Goal: Task Accomplishment & Management: Manage account settings

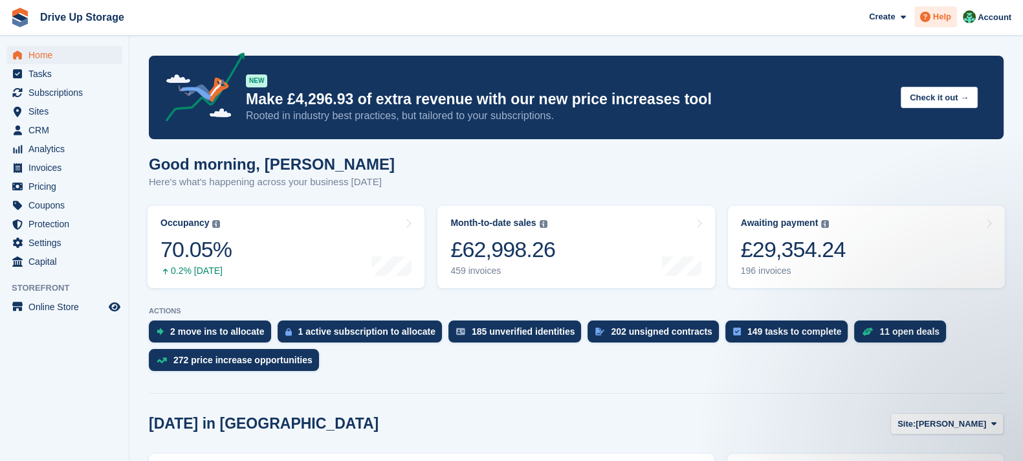
click at [928, 21] on icon at bounding box center [925, 17] width 10 height 10
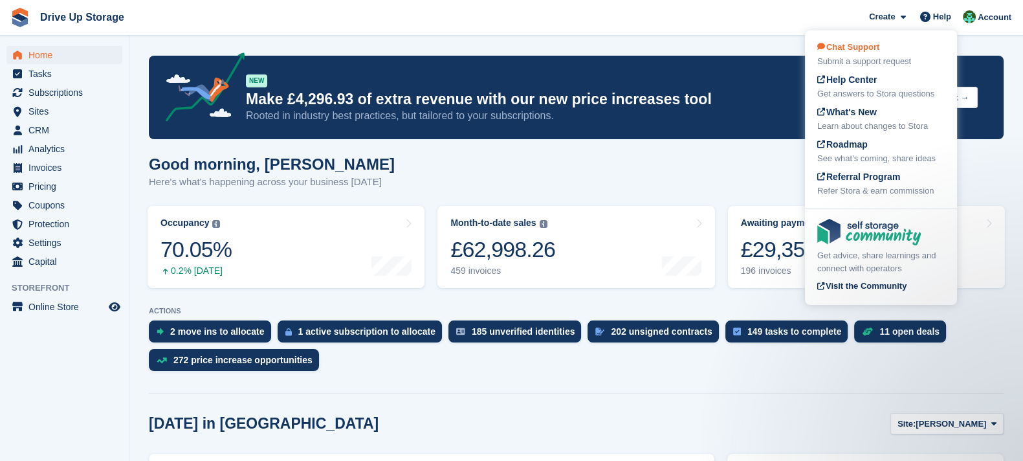
click at [932, 56] on div "Submit a support request" at bounding box center [880, 61] width 127 height 13
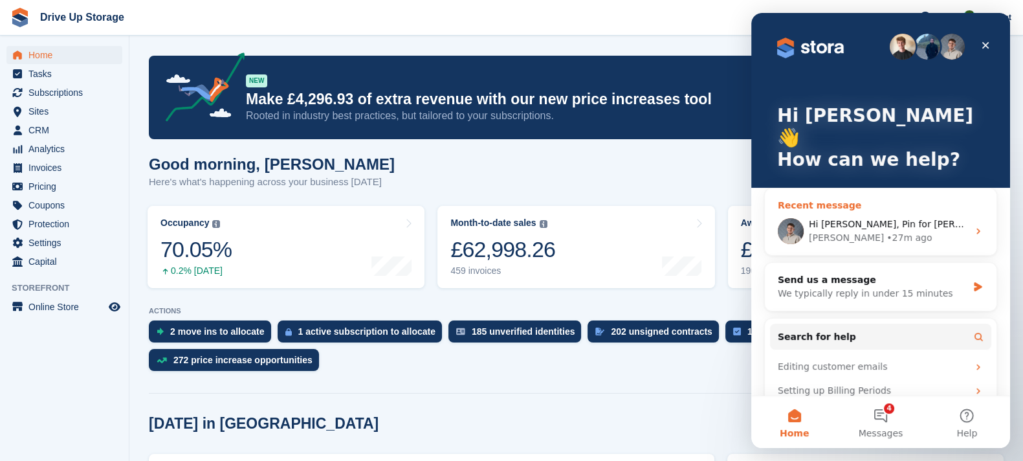
click at [886, 231] on div "• 27m ago" at bounding box center [908, 238] width 45 height 14
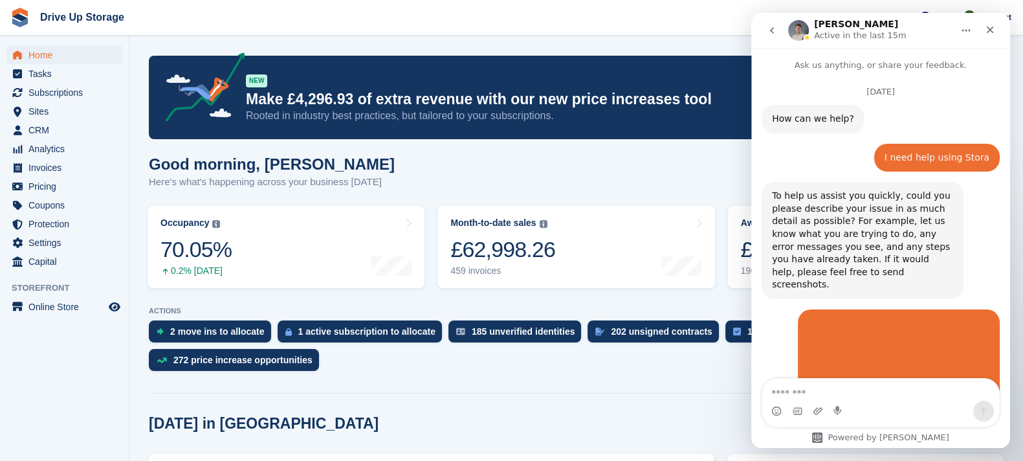
scroll to position [3341, 0]
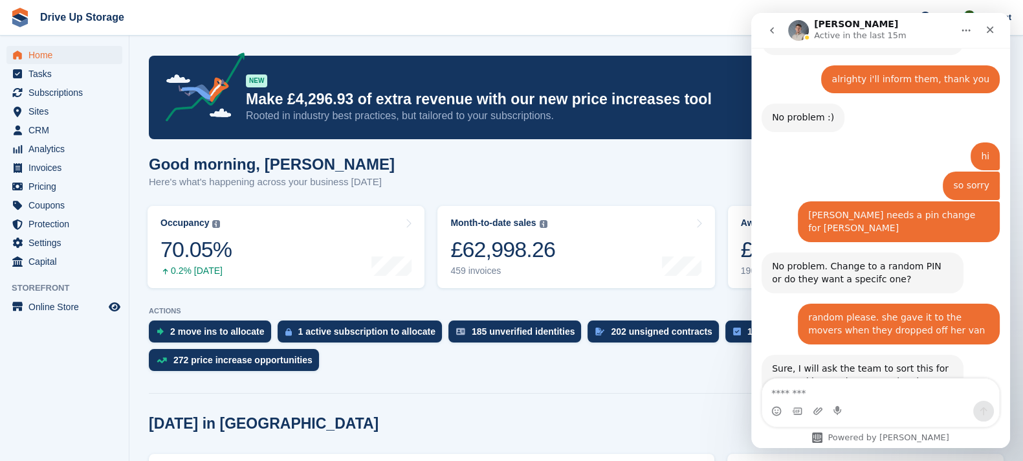
copy div "874287"
click at [89, 93] on span "Subscriptions" at bounding box center [67, 92] width 78 height 18
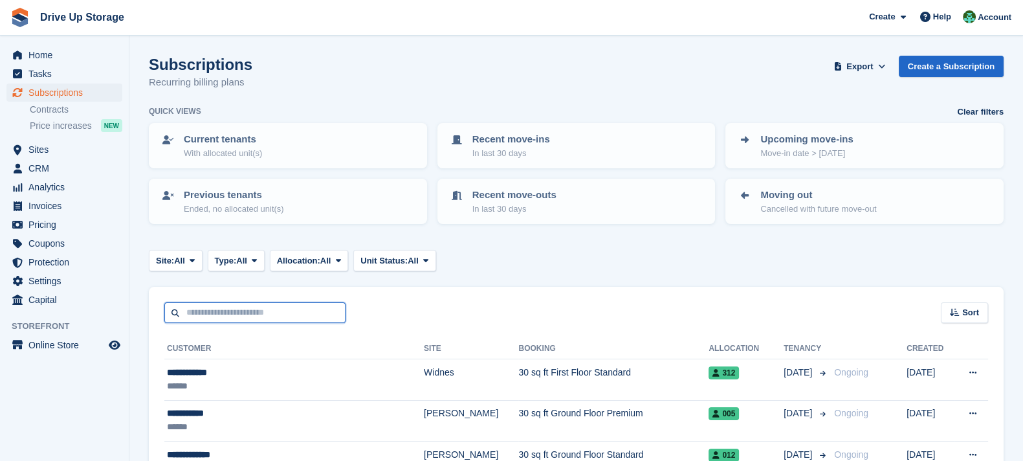
click at [270, 308] on input "text" at bounding box center [254, 312] width 181 height 21
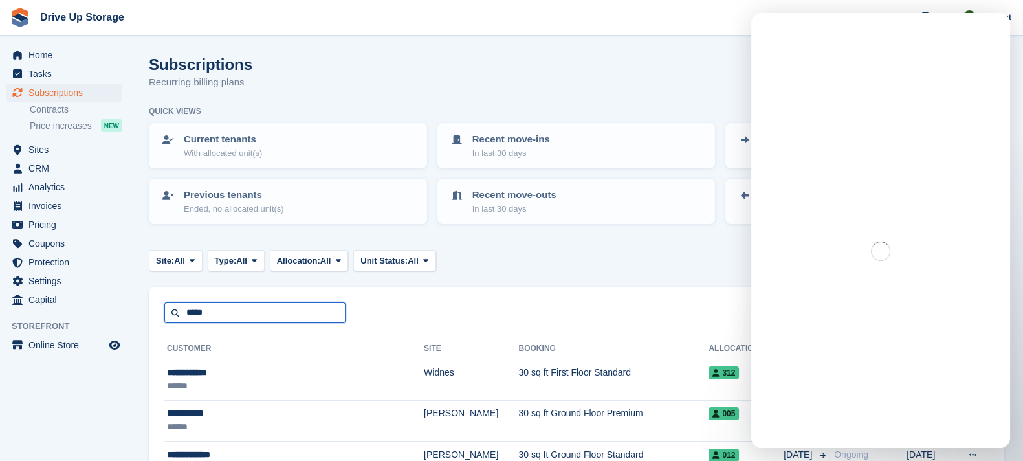
type input "****"
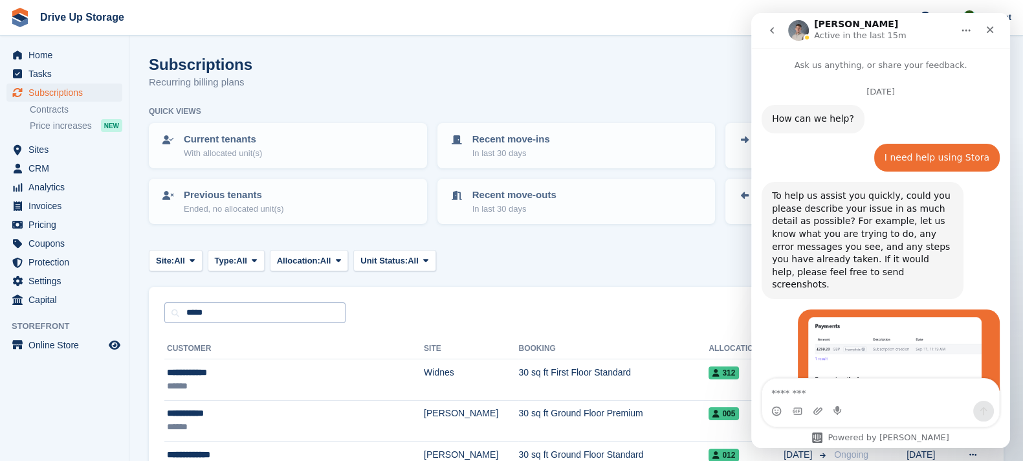
scroll to position [3380, 0]
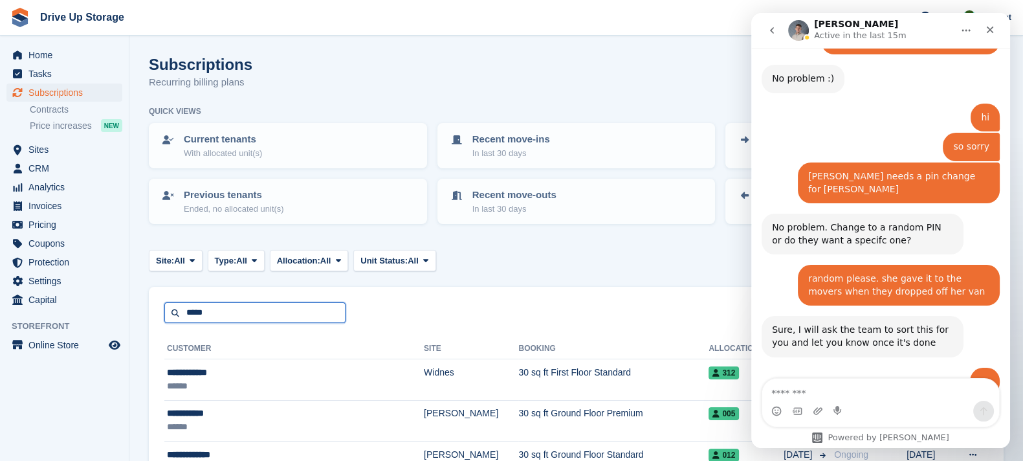
click at [270, 309] on input "****" at bounding box center [254, 312] width 181 height 21
type input "******"
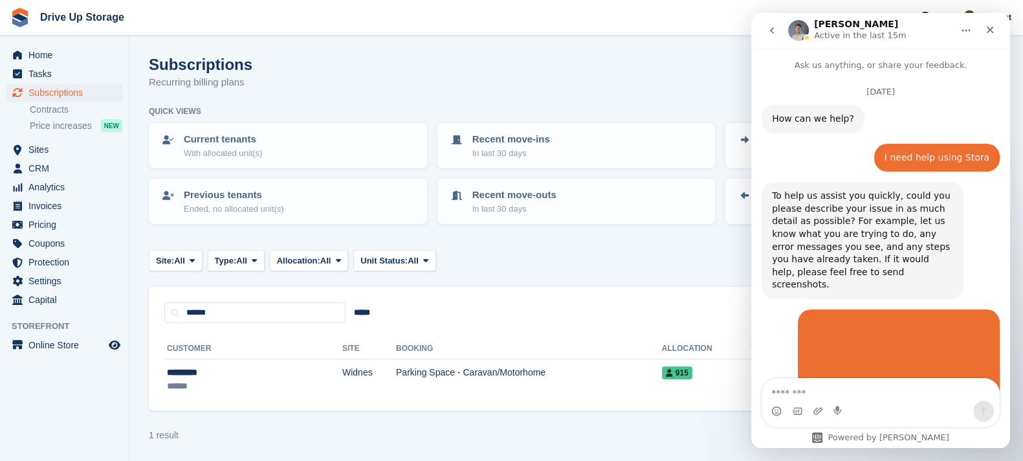
scroll to position [3380, 0]
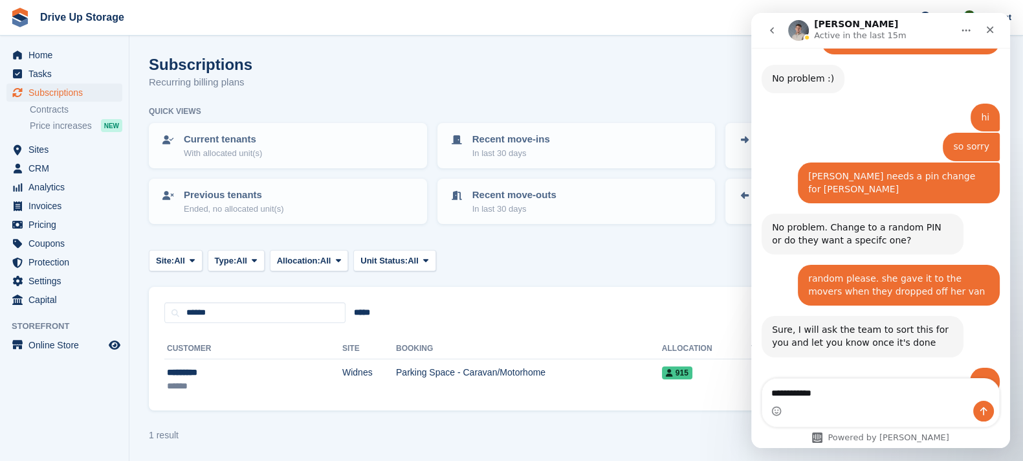
type textarea "**********"
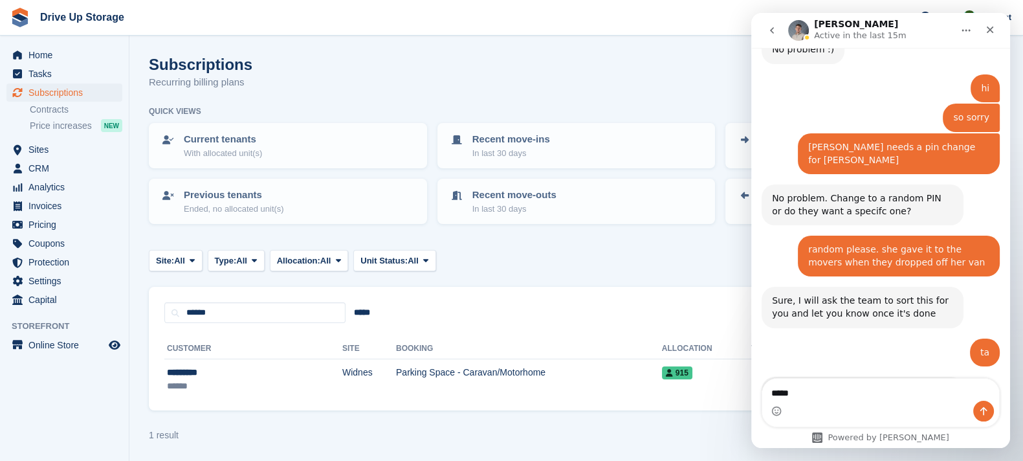
type textarea "******"
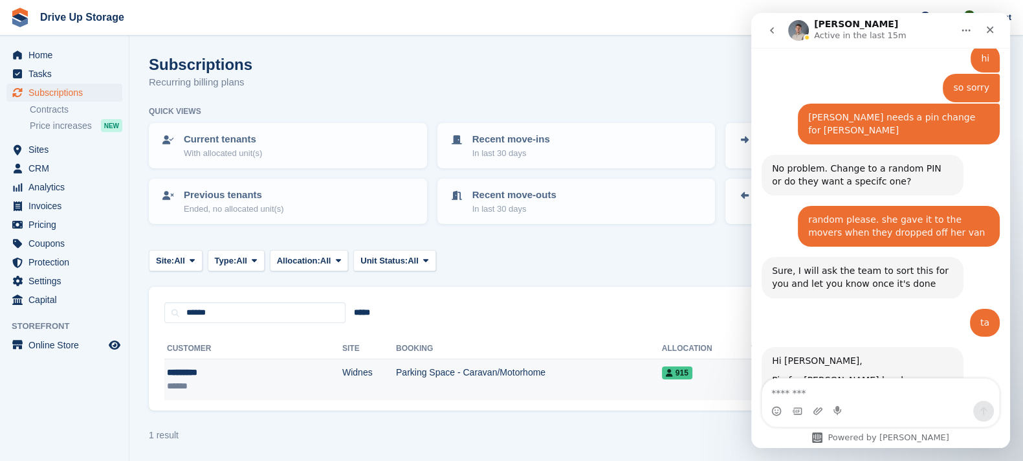
click at [342, 377] on td "Widnes" at bounding box center [369, 379] width 54 height 41
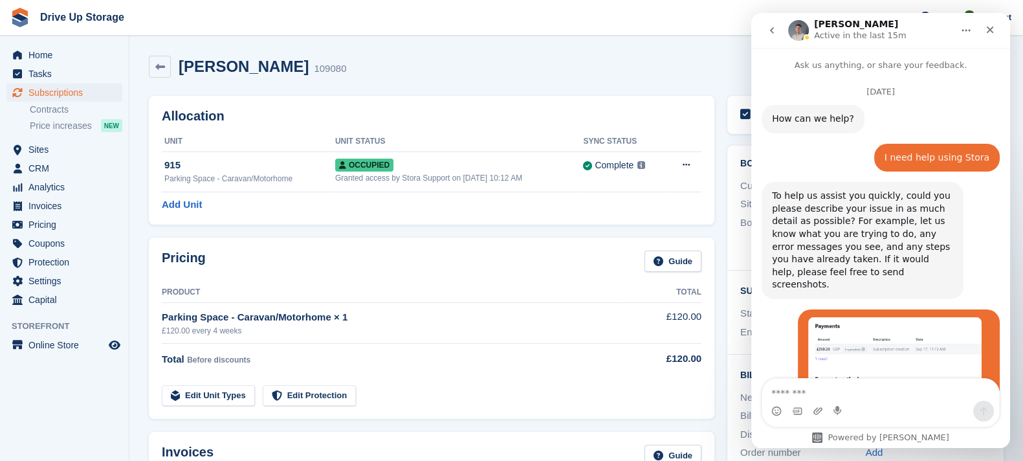
scroll to position [3439, 0]
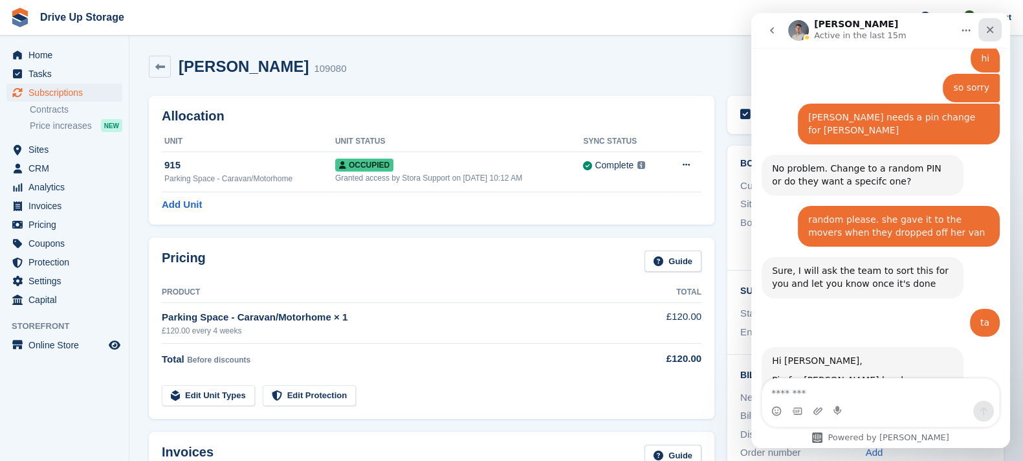
click at [996, 28] on div "Close" at bounding box center [989, 29] width 23 height 23
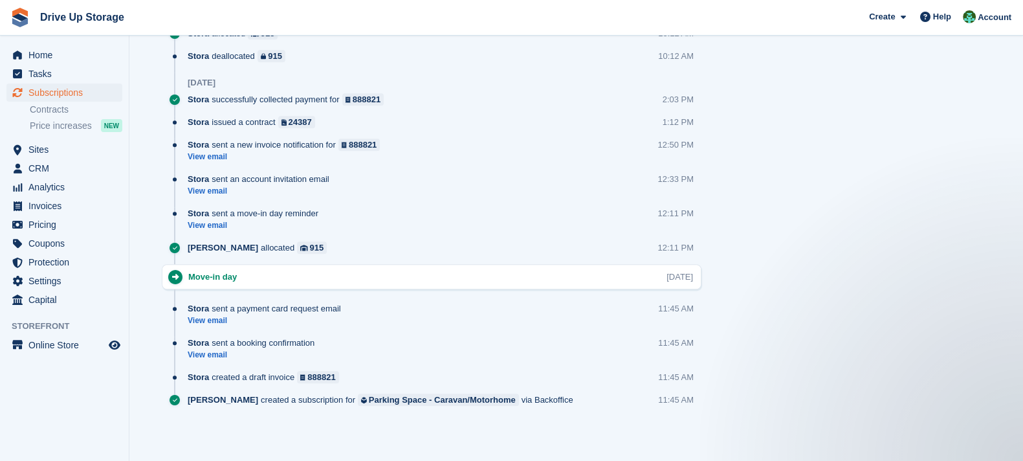
scroll to position [0, 0]
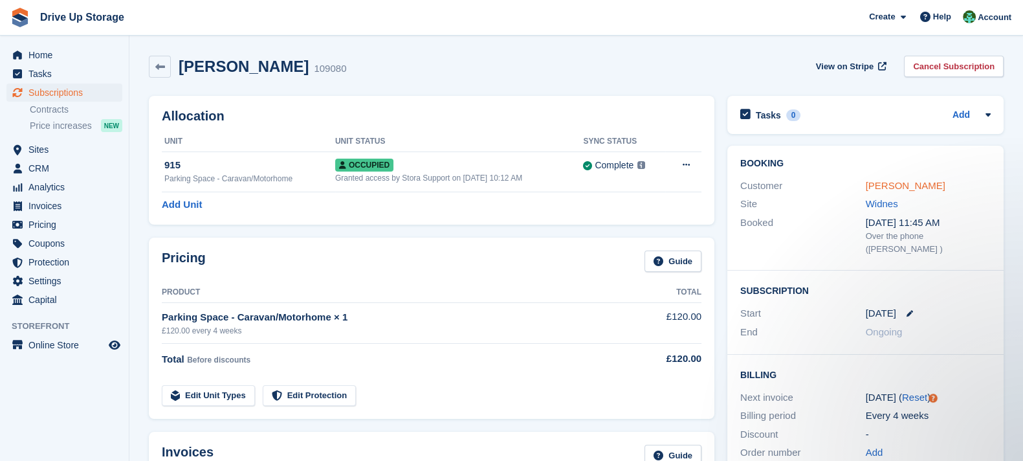
click at [906, 184] on link "Emma Barr" at bounding box center [906, 185] width 80 height 11
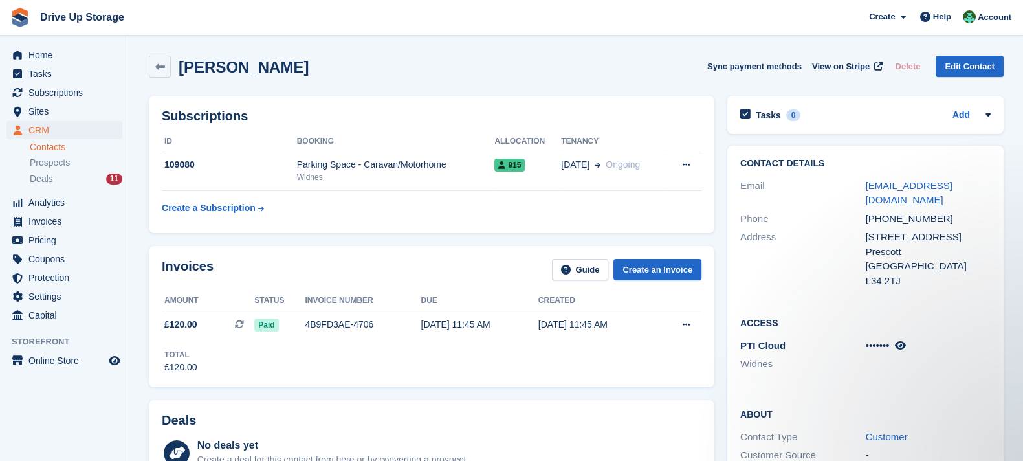
click at [910, 338] on div "•••••••" at bounding box center [929, 345] width 126 height 15
click at [905, 340] on icon at bounding box center [899, 345] width 11 height 10
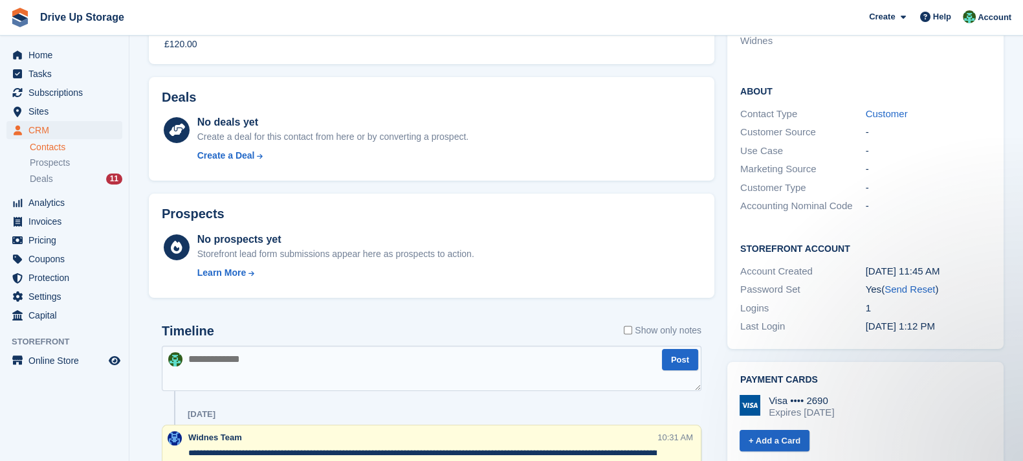
scroll to position [485, 0]
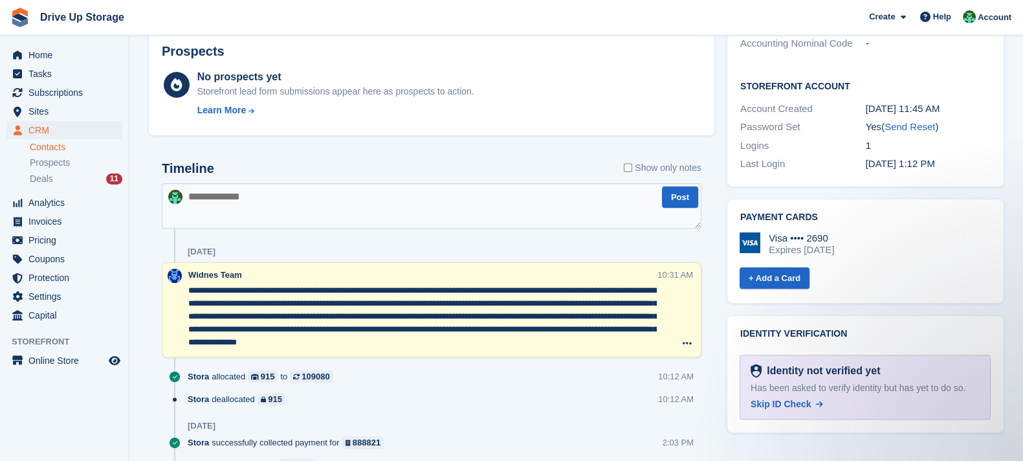
click at [563, 212] on textarea at bounding box center [432, 205] width 540 height 45
paste textarea "*******"
type textarea "**********"
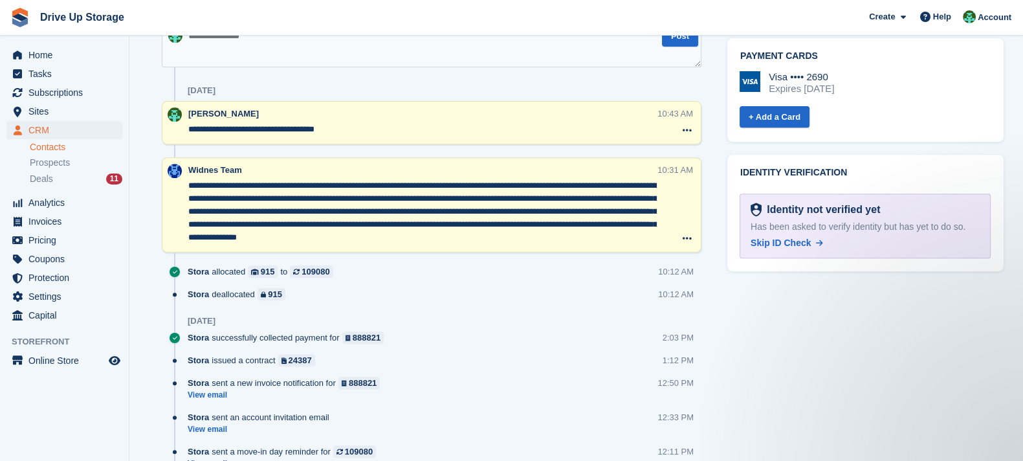
scroll to position [0, 0]
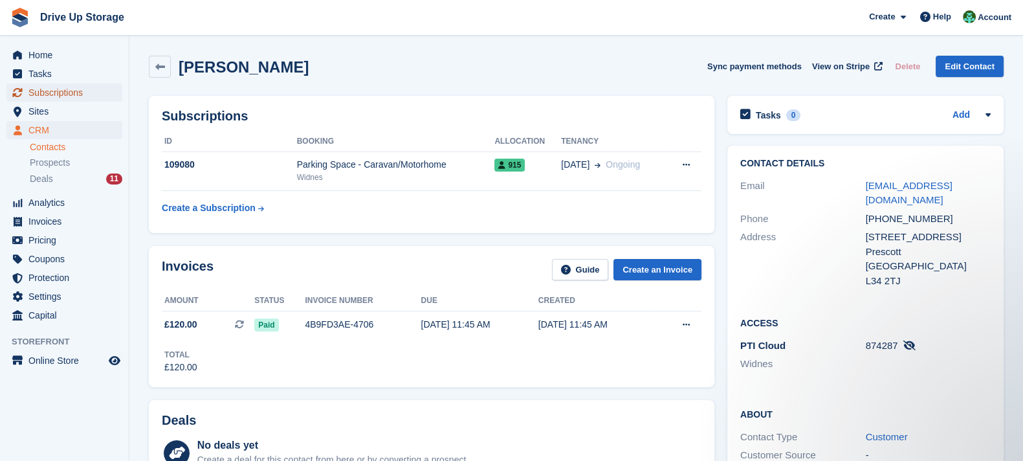
click at [52, 95] on span "Subscriptions" at bounding box center [67, 92] width 78 height 18
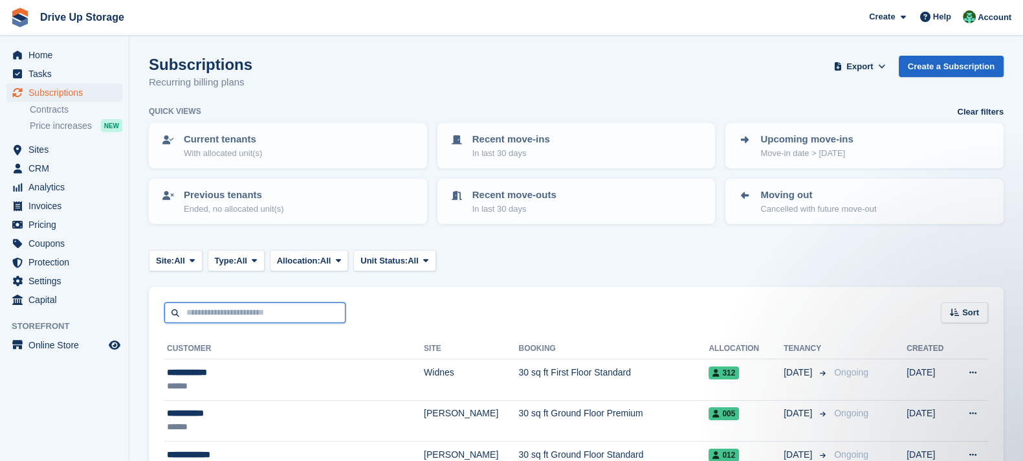
click at [276, 302] on input "text" at bounding box center [254, 312] width 181 height 21
type input "***"
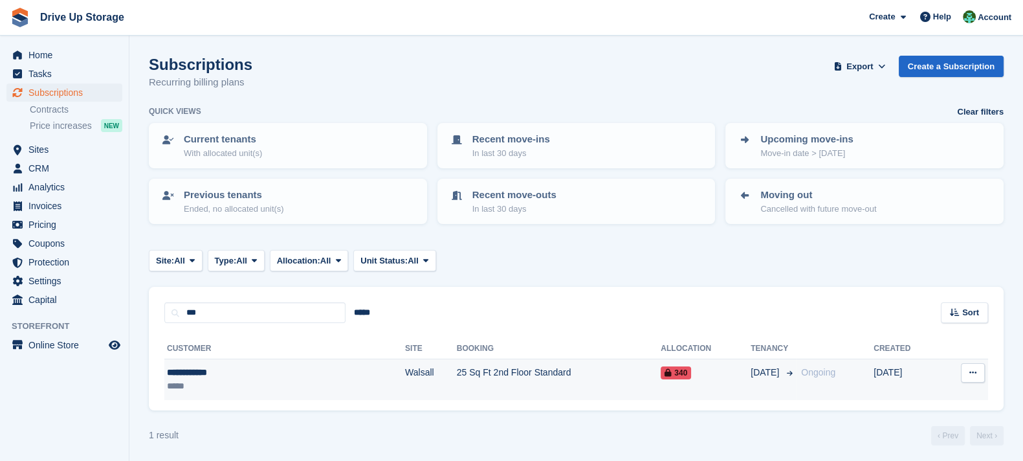
click at [457, 382] on td "25 Sq Ft 2nd Floor Standard" at bounding box center [559, 379] width 204 height 41
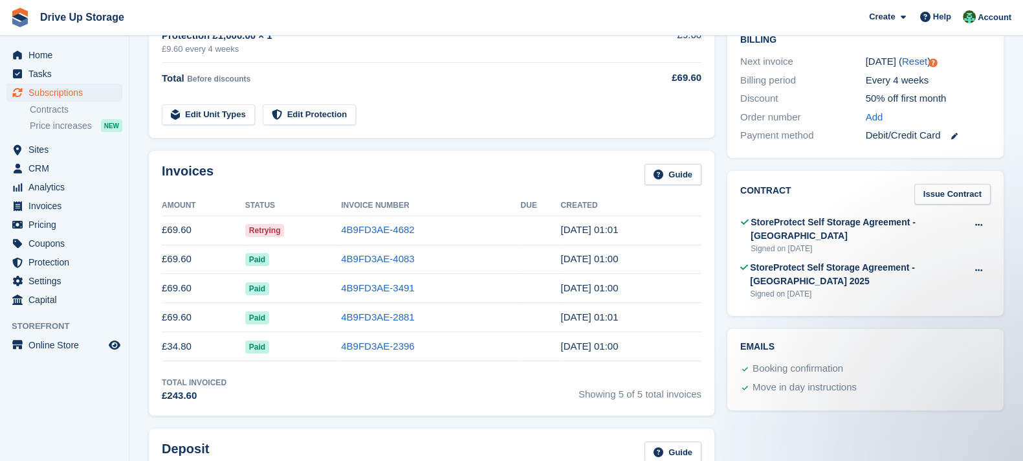
scroll to position [161, 0]
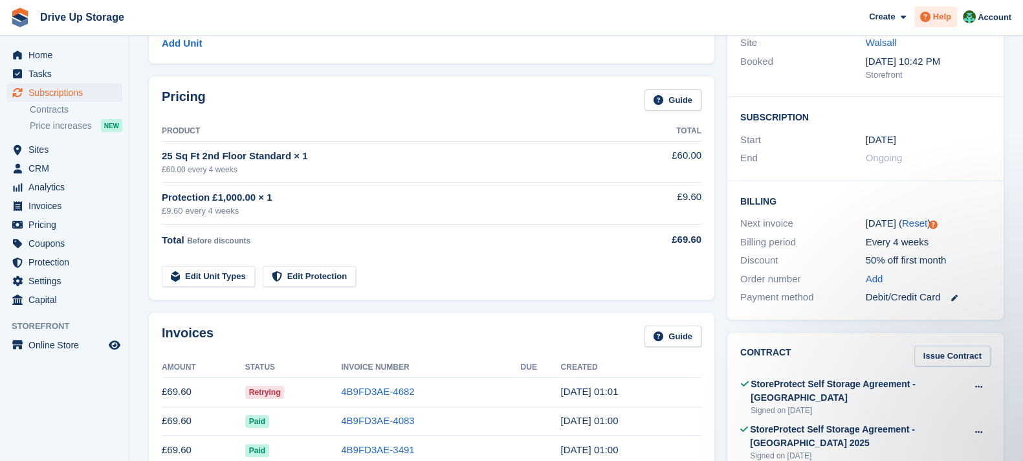
click at [937, 23] on div "Help" at bounding box center [935, 16] width 43 height 21
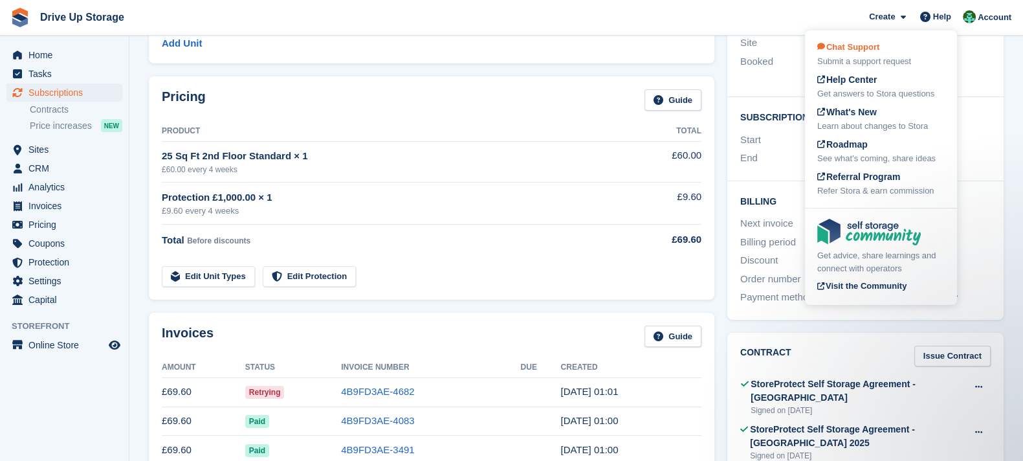
click at [867, 55] on div "Submit a support request" at bounding box center [880, 61] width 127 height 13
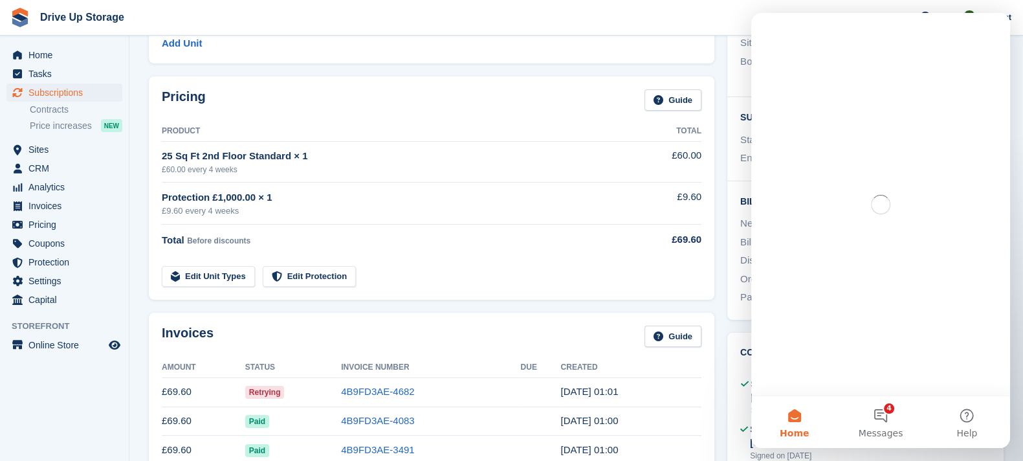
scroll to position [0, 0]
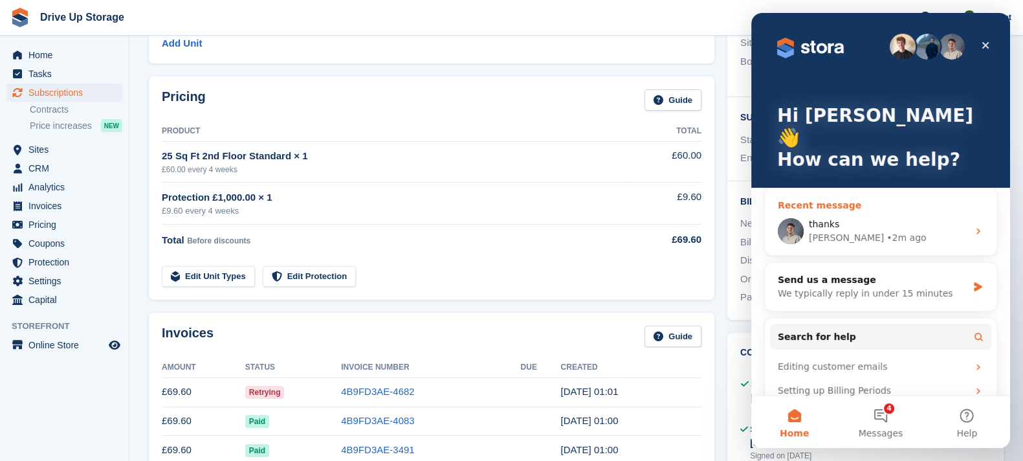
click at [874, 224] on div "thanks Bradley • 2m ago" at bounding box center [881, 231] width 232 height 48
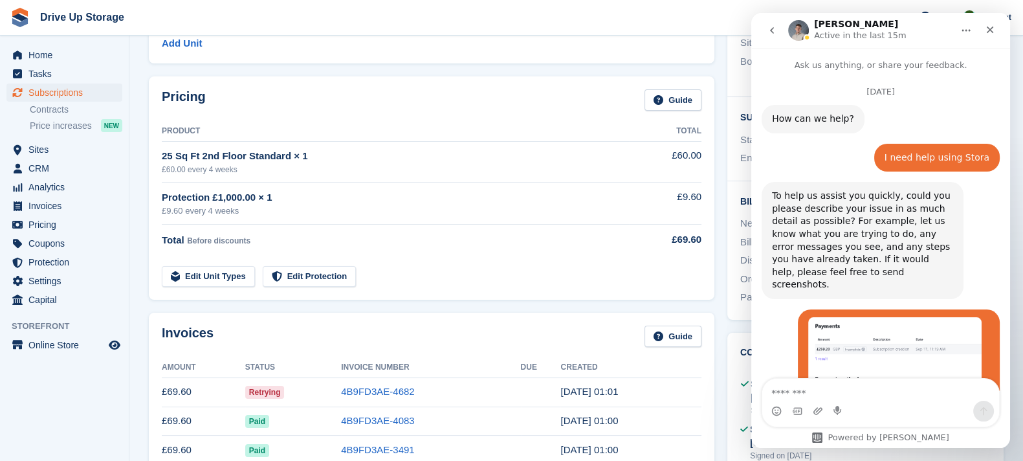
scroll to position [3439, 0]
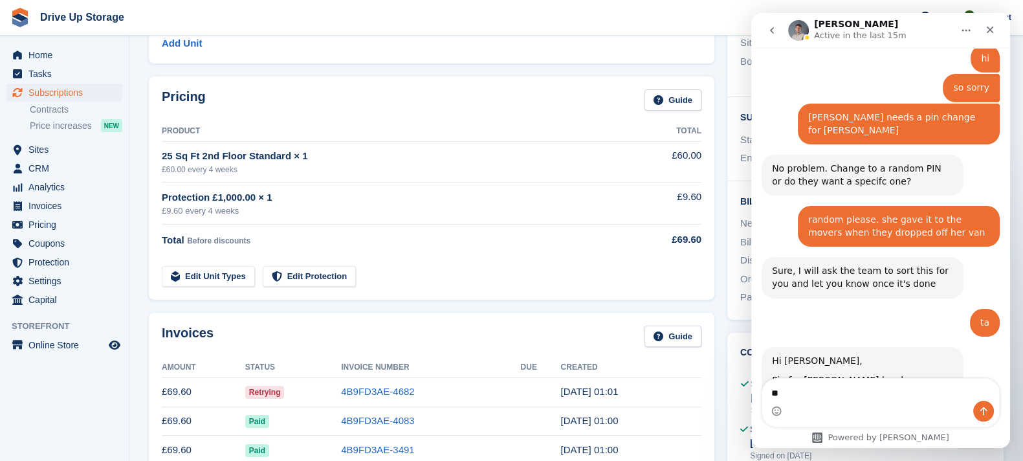
type textarea "*"
click at [989, 28] on icon "Close" at bounding box center [990, 30] width 7 height 7
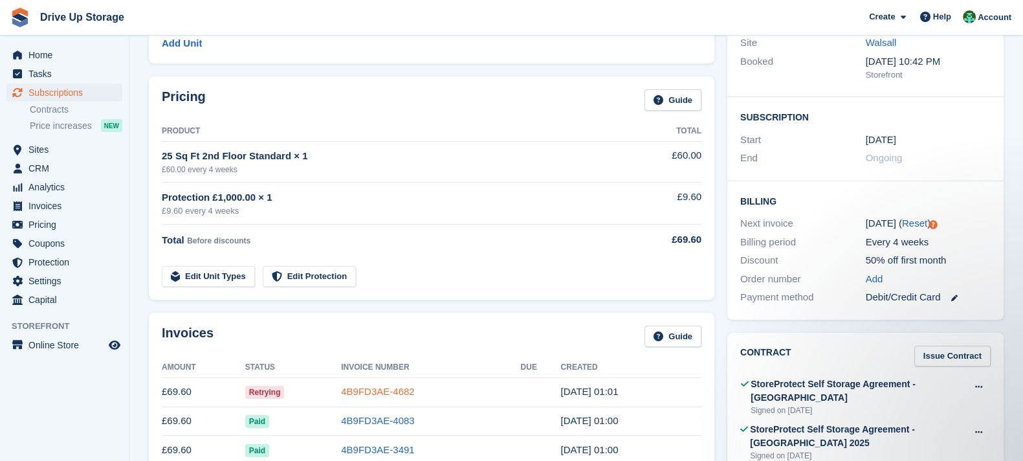
click at [370, 388] on link "4B9FD3AE-4682" at bounding box center [377, 391] width 73 height 11
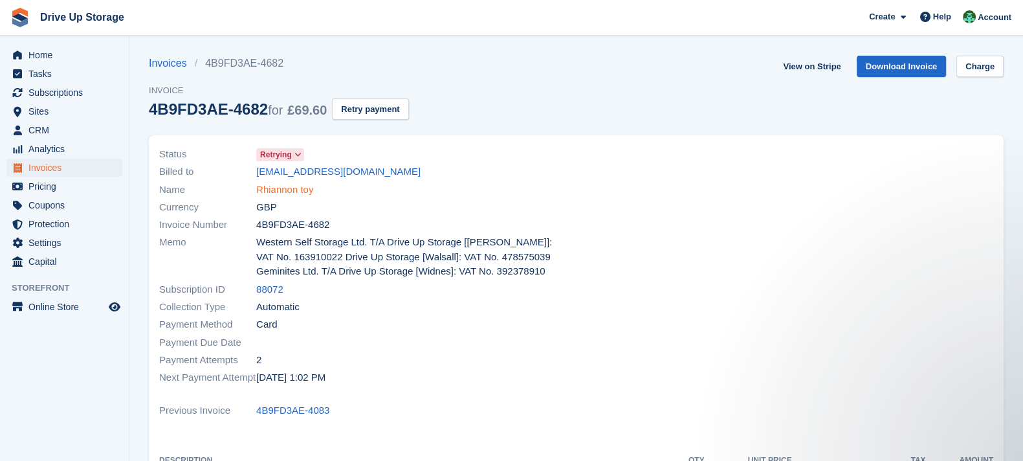
click at [283, 192] on link "Rhiannon toy" at bounding box center [284, 189] width 57 height 15
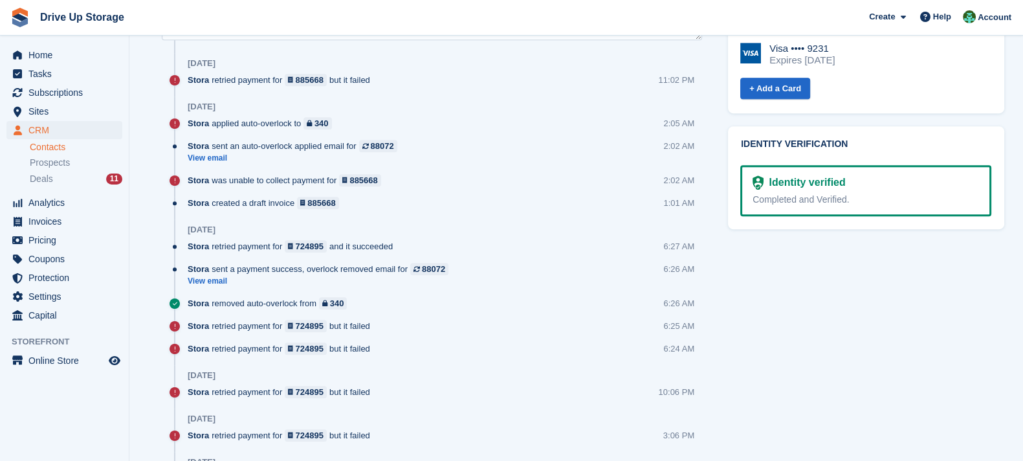
scroll to position [485, 0]
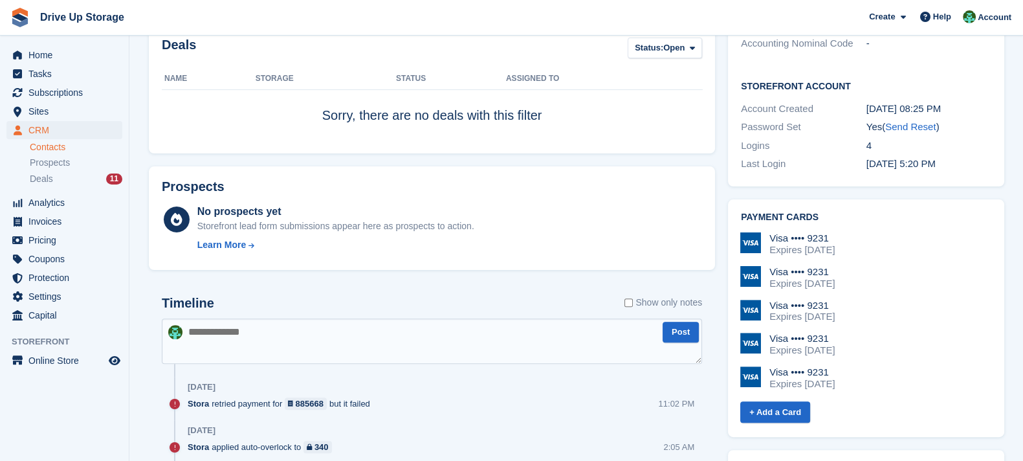
click at [386, 315] on div "Timeline Show only notes" at bounding box center [432, 307] width 540 height 23
click at [398, 339] on textarea at bounding box center [432, 340] width 540 height 45
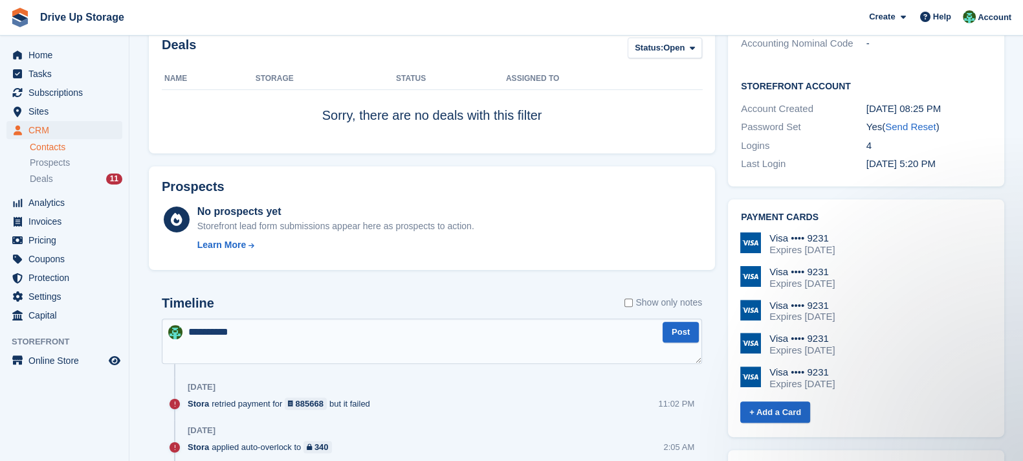
scroll to position [0, 0]
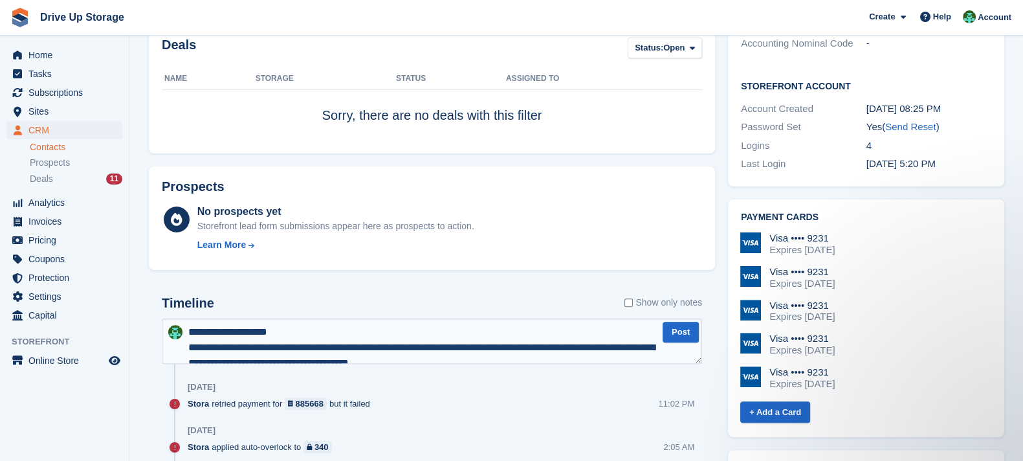
click at [265, 327] on textarea "**********" at bounding box center [432, 340] width 540 height 45
type textarea "**********"
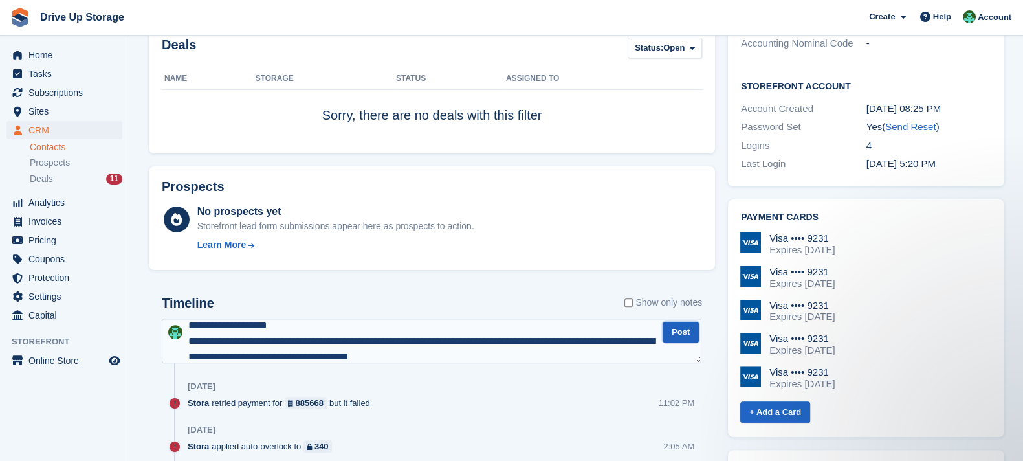
click at [673, 331] on button "Post" at bounding box center [680, 332] width 36 height 21
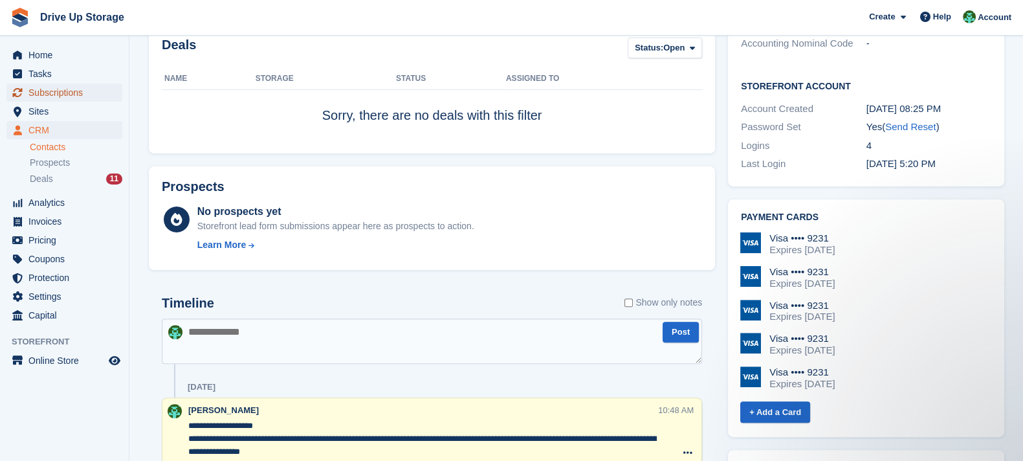
click at [91, 91] on span "Subscriptions" at bounding box center [67, 92] width 78 height 18
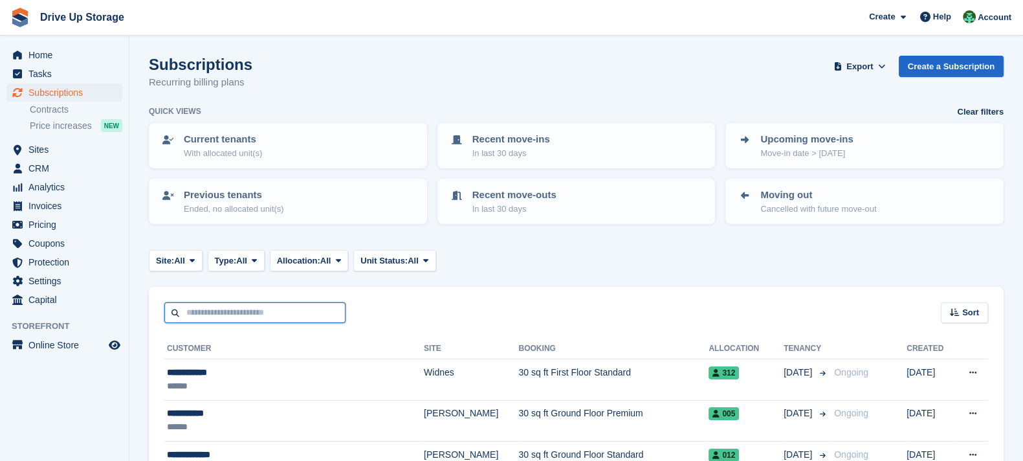
click at [272, 309] on input "text" at bounding box center [254, 312] width 181 height 21
type input "******"
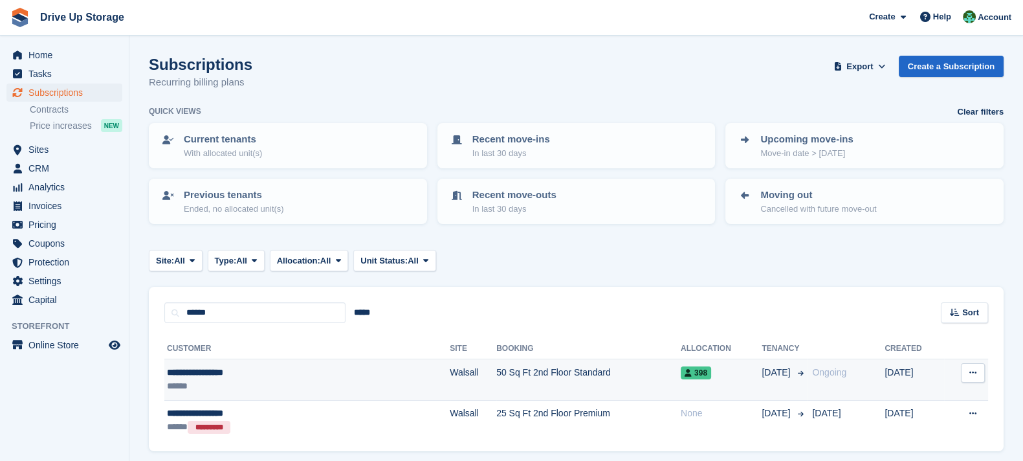
click at [496, 388] on td "50 Sq Ft 2nd Floor Standard" at bounding box center [588, 379] width 184 height 41
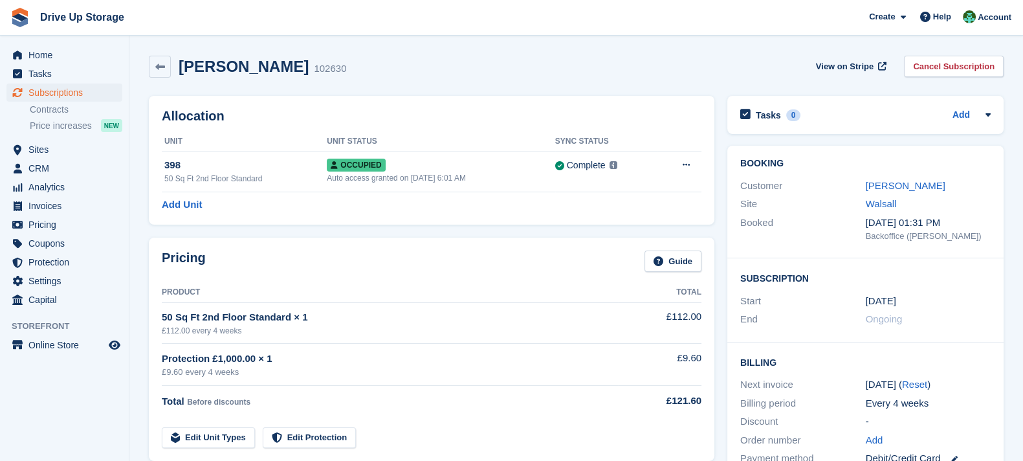
scroll to position [323, 0]
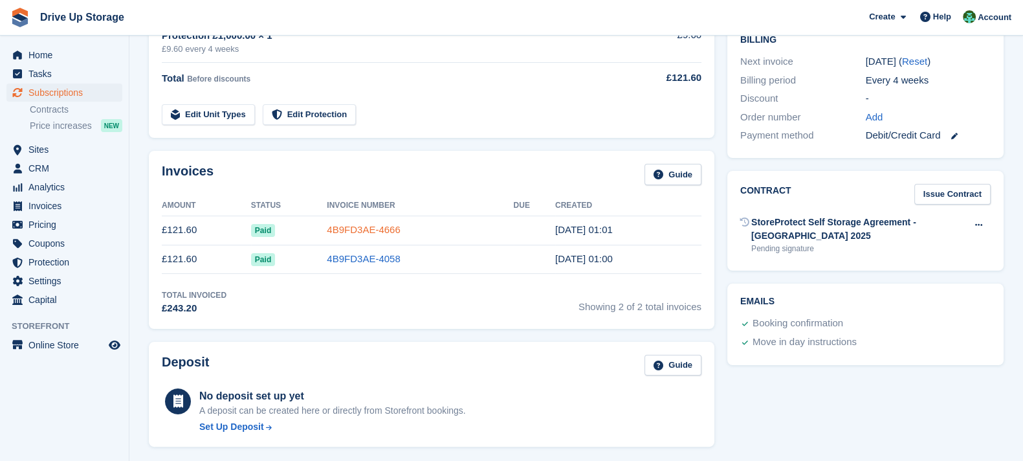
click at [357, 224] on link "4B9FD3AE-4666" at bounding box center [363, 229] width 73 height 11
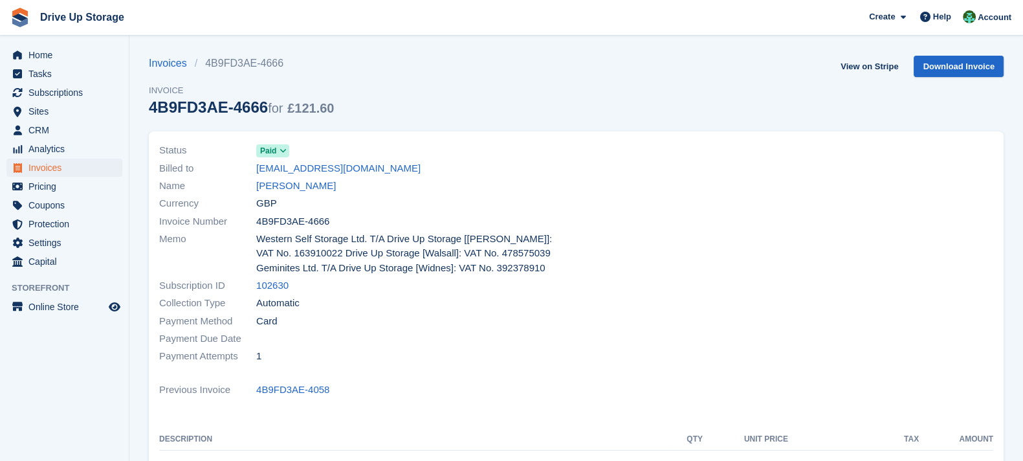
scroll to position [161, 0]
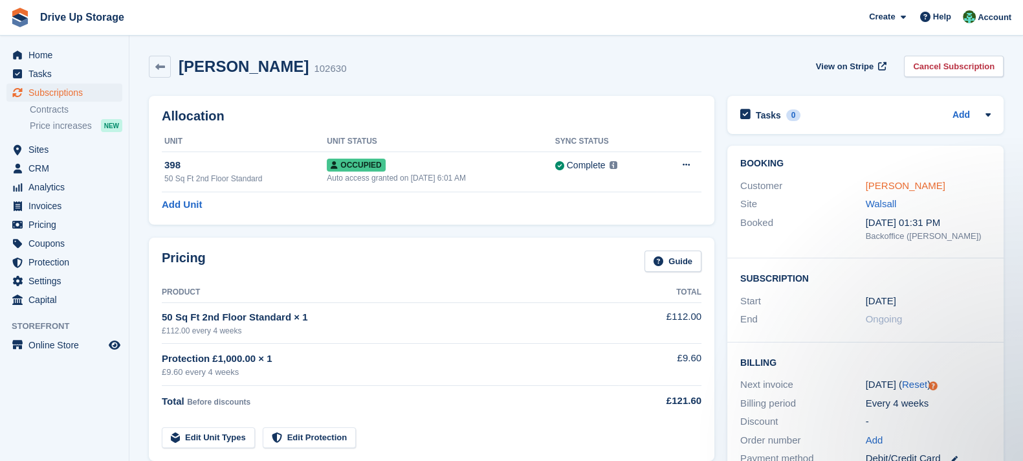
click at [930, 187] on link "[PERSON_NAME]" at bounding box center [906, 185] width 80 height 11
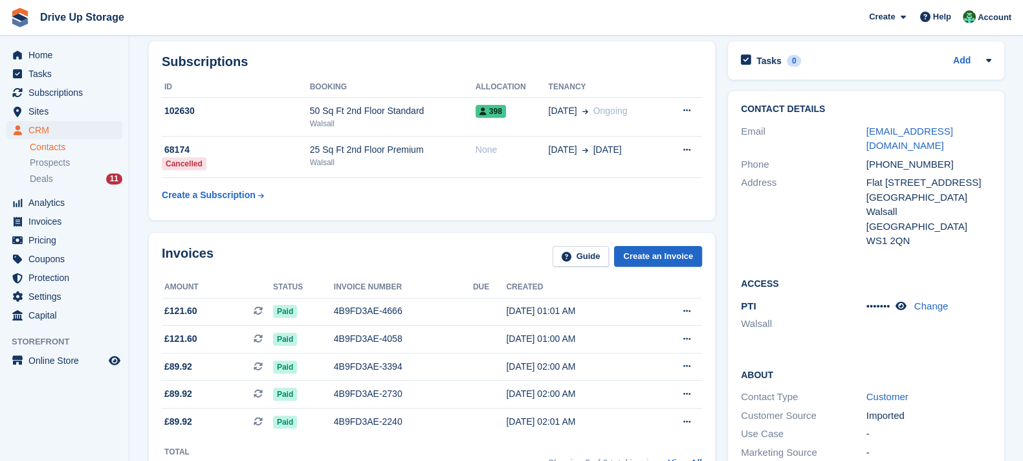
scroll to position [323, 0]
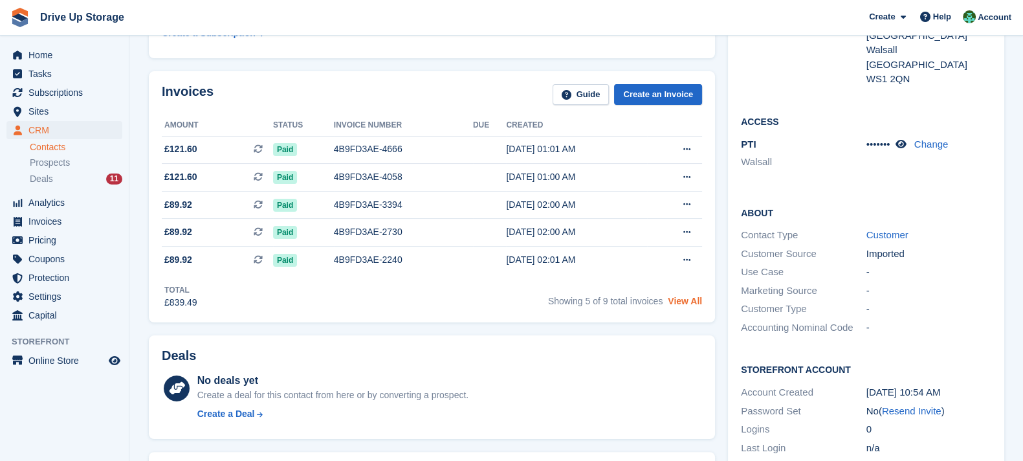
click at [685, 302] on link "View All" at bounding box center [685, 301] width 34 height 10
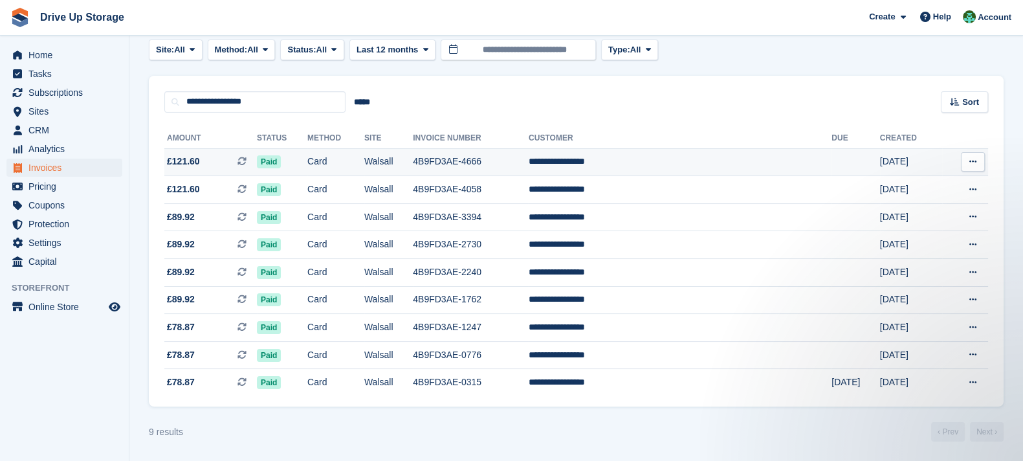
click at [413, 148] on td "Walsall" at bounding box center [388, 162] width 49 height 28
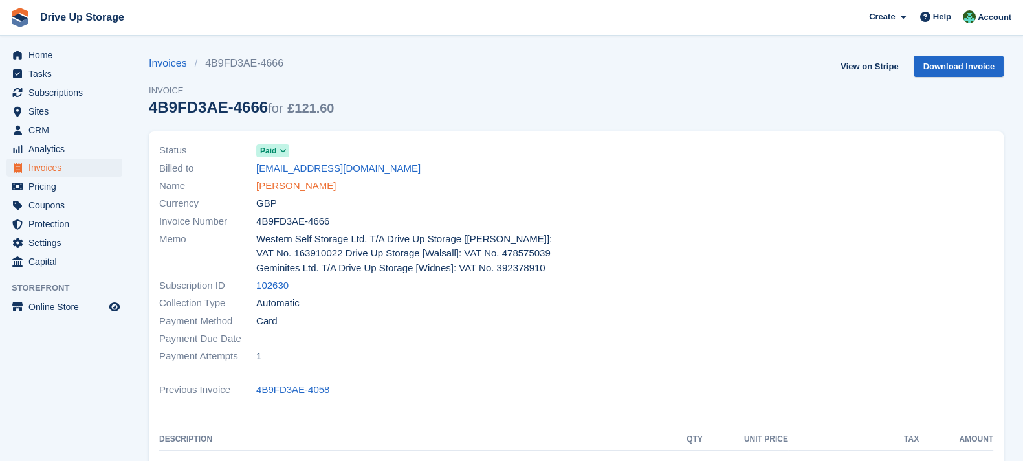
click at [326, 189] on link "[PERSON_NAME]" at bounding box center [296, 186] width 80 height 15
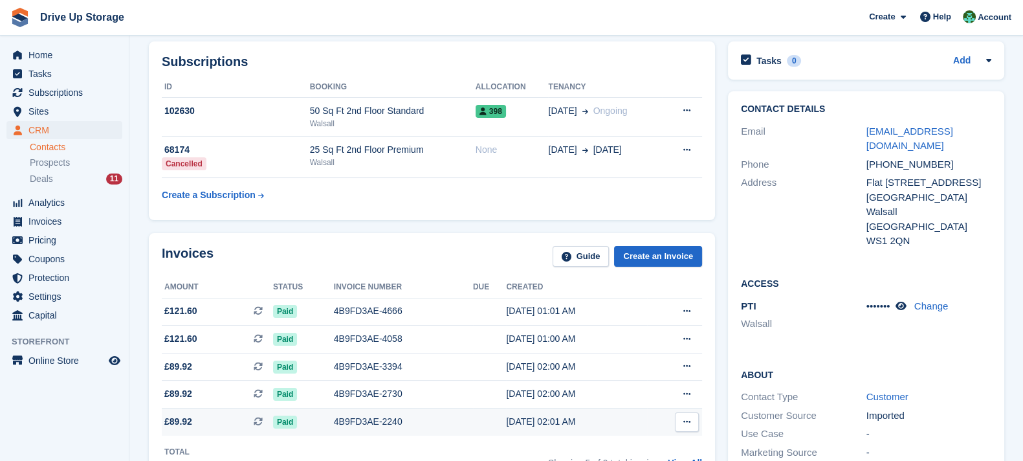
scroll to position [646, 0]
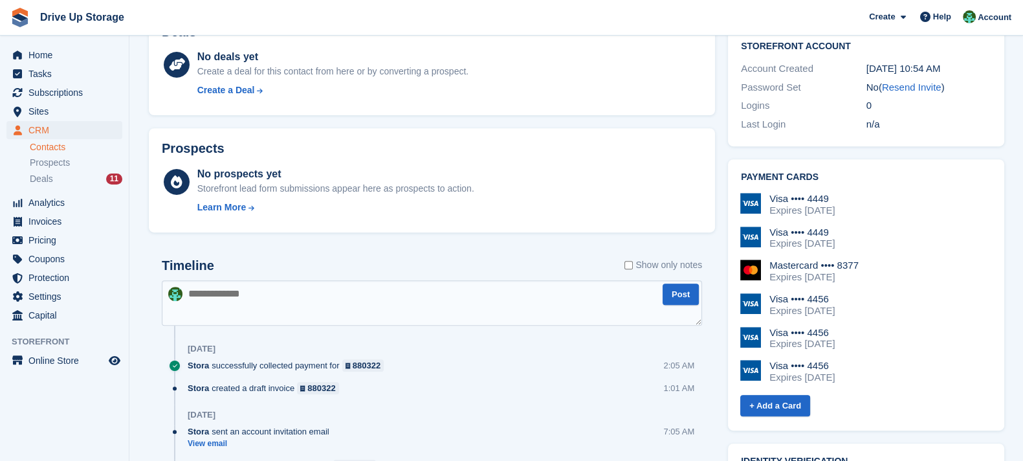
click at [429, 304] on textarea at bounding box center [432, 302] width 540 height 45
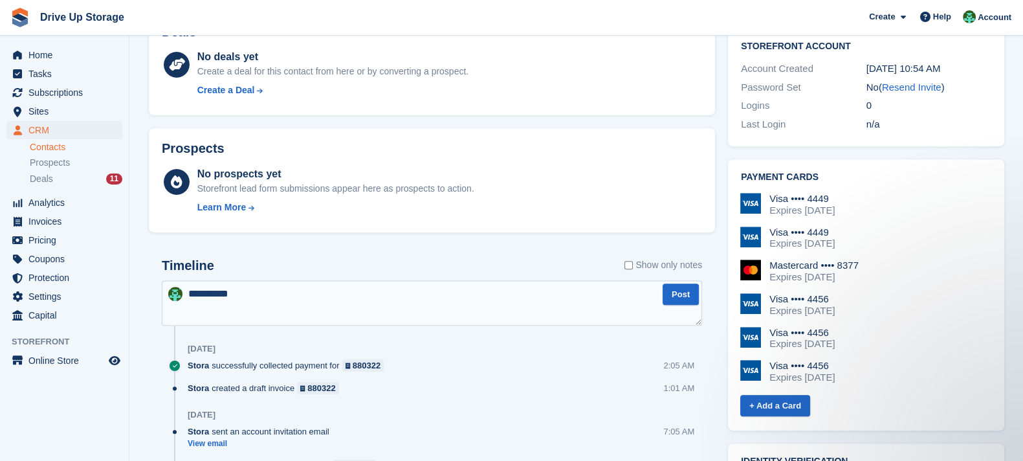
scroll to position [0, 0]
paste textarea "**********"
type textarea "**********"
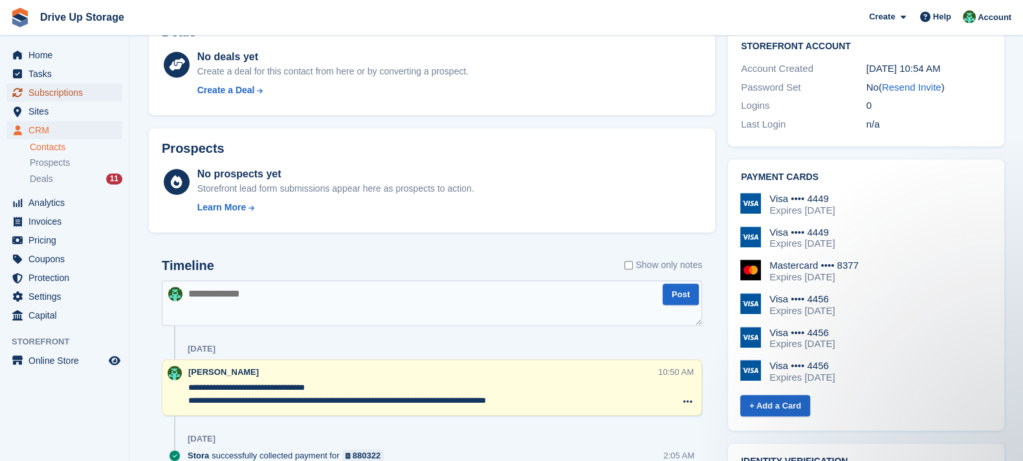
click at [95, 89] on span "Subscriptions" at bounding box center [67, 92] width 78 height 18
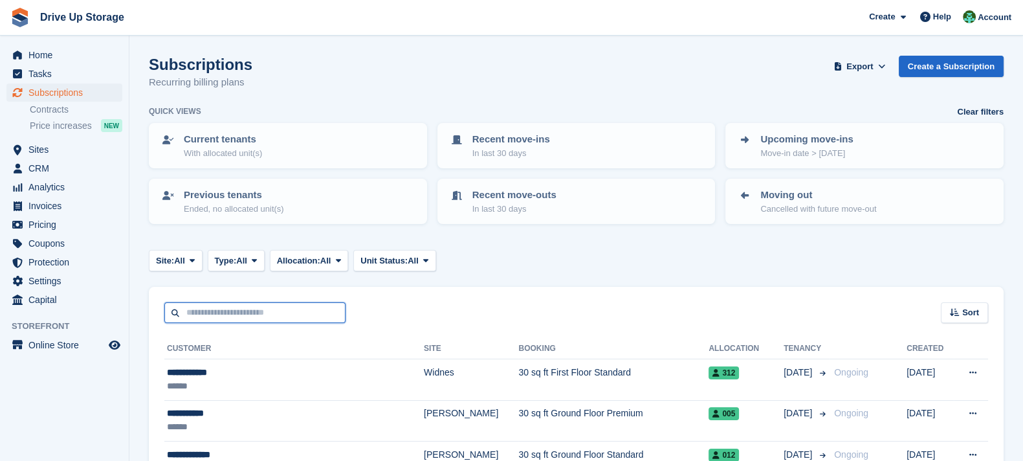
click at [288, 312] on input "text" at bounding box center [254, 312] width 181 height 21
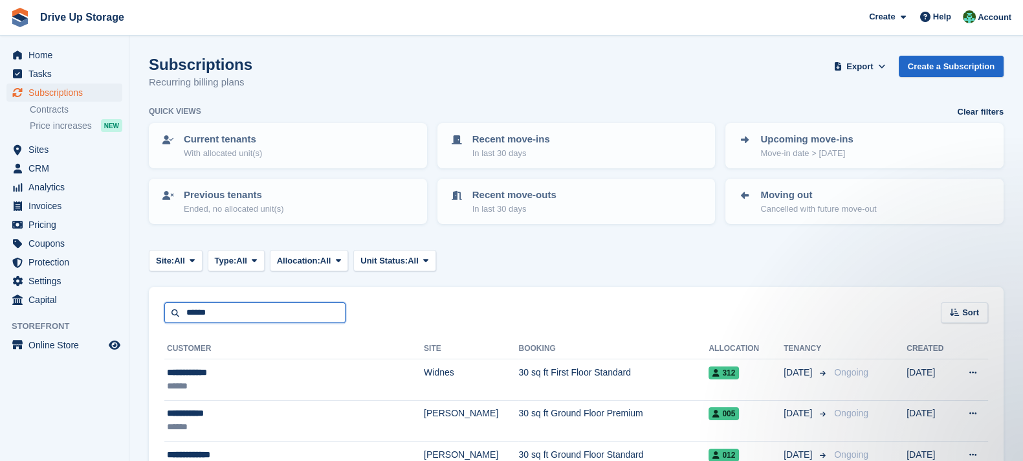
type input "******"
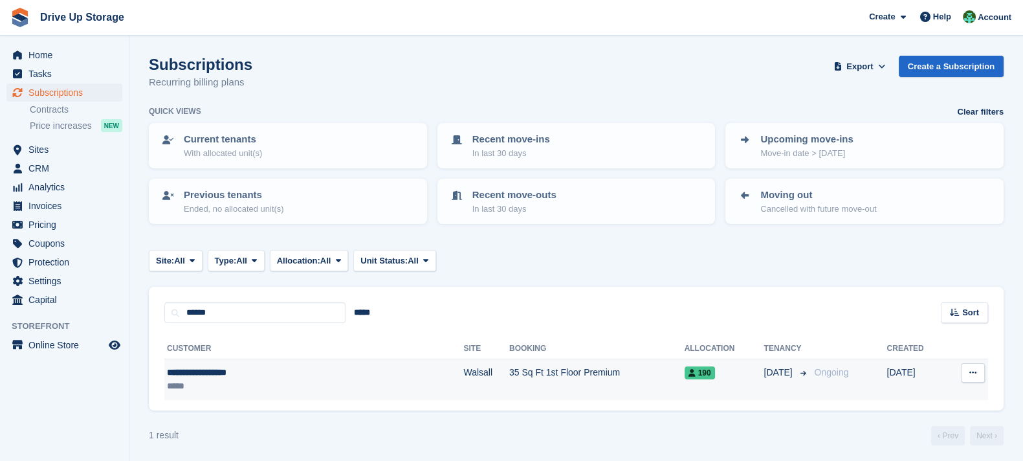
click at [463, 383] on td "Walsall" at bounding box center [486, 379] width 46 height 41
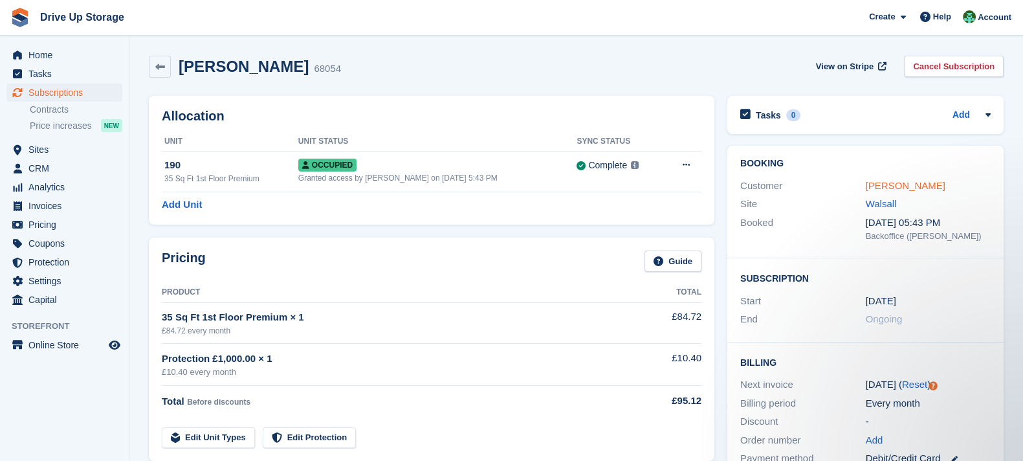
click at [901, 182] on link "[PERSON_NAME]" at bounding box center [906, 185] width 80 height 11
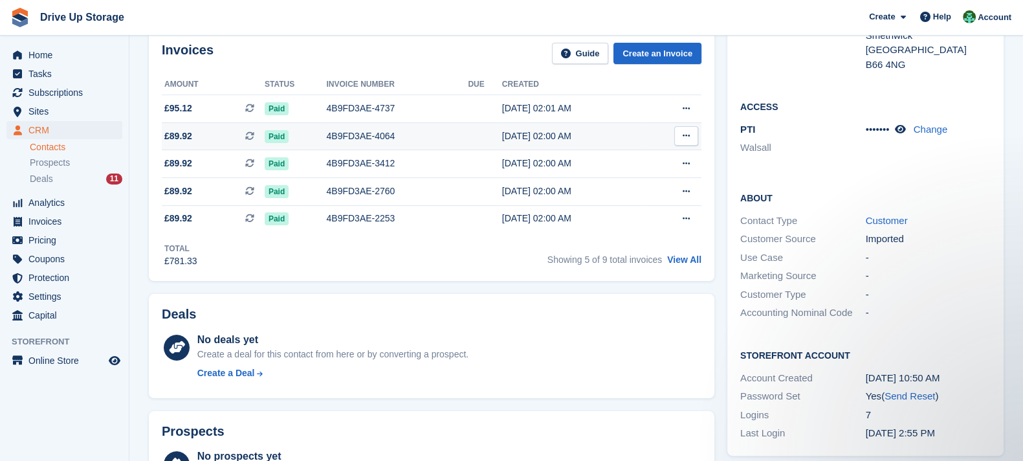
click at [437, 138] on div "4B9FD3AE-4064" at bounding box center [397, 136] width 142 height 14
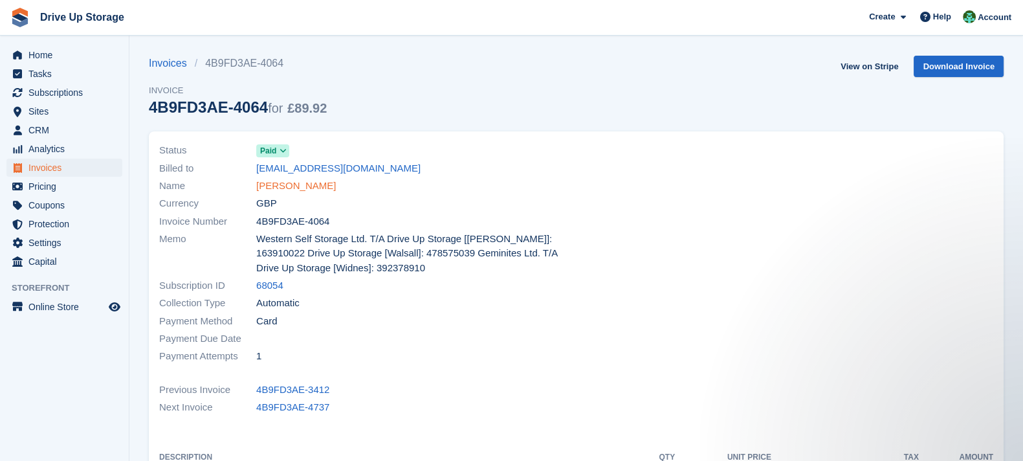
click at [310, 182] on link "[PERSON_NAME]" at bounding box center [296, 186] width 80 height 15
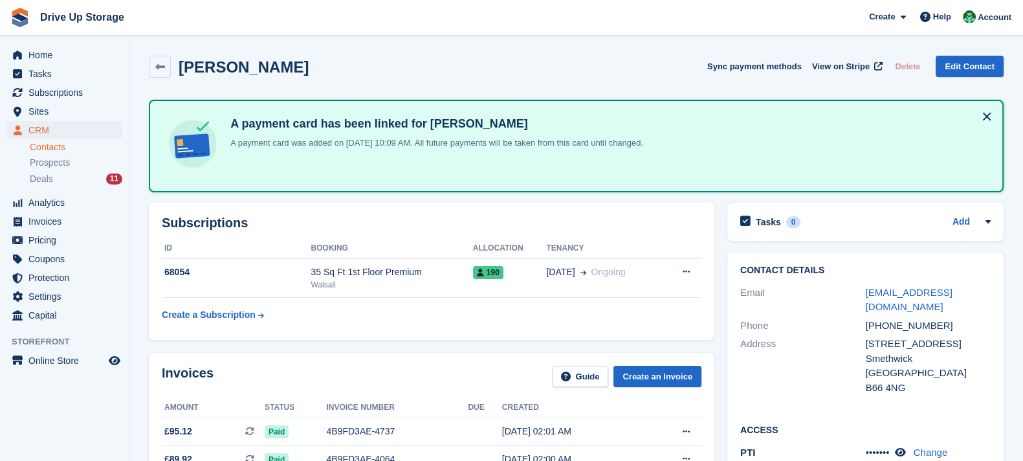
scroll to position [161, 0]
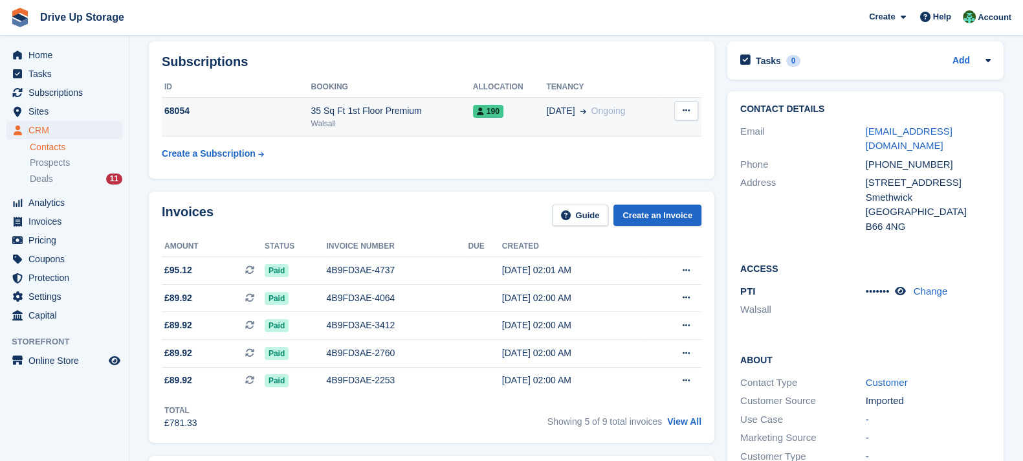
click at [437, 115] on div "35 Sq Ft 1st Floor Premium" at bounding box center [392, 111] width 162 height 14
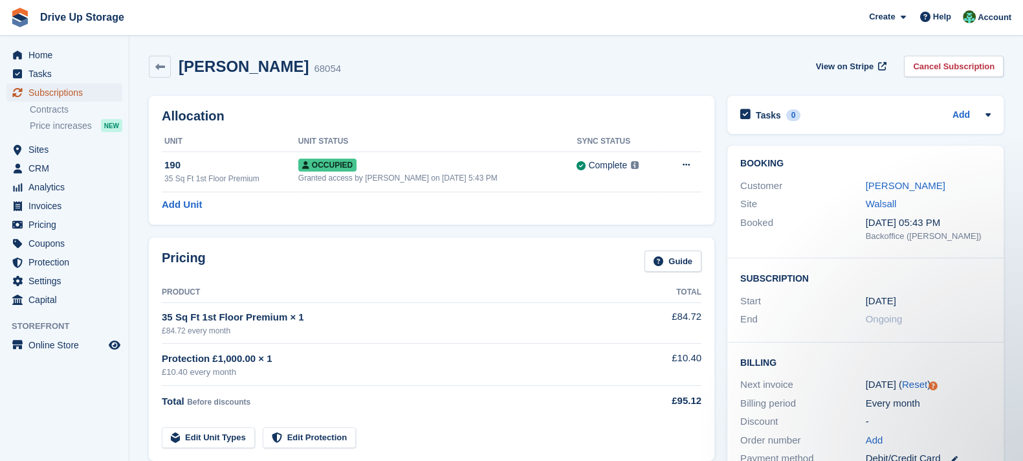
click at [67, 93] on span "Subscriptions" at bounding box center [67, 92] width 78 height 18
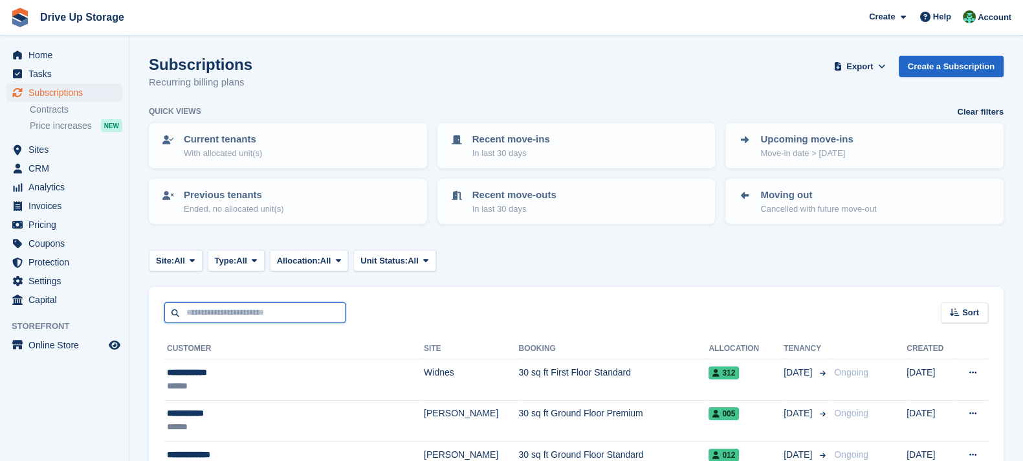
click at [236, 305] on input "text" at bounding box center [254, 312] width 181 height 21
type input "******"
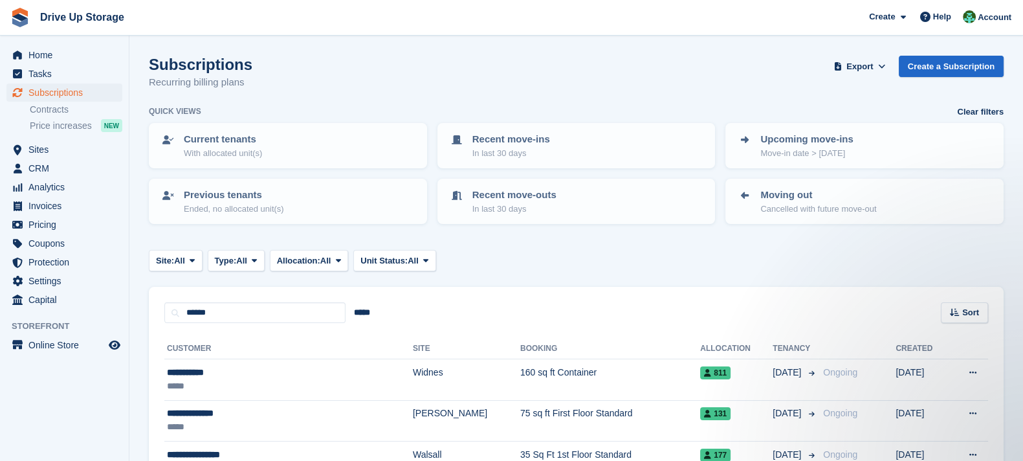
scroll to position [167, 0]
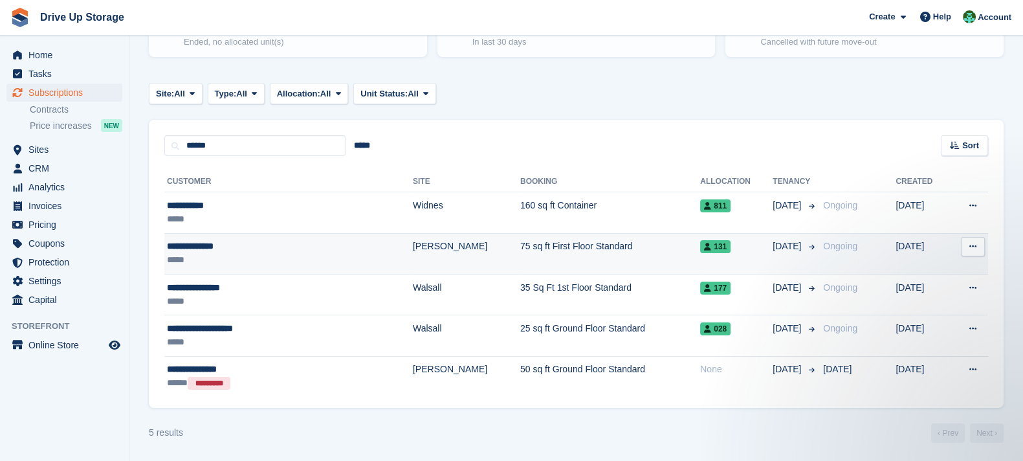
click at [532, 246] on td "75 sq ft First Floor Standard" at bounding box center [610, 253] width 180 height 41
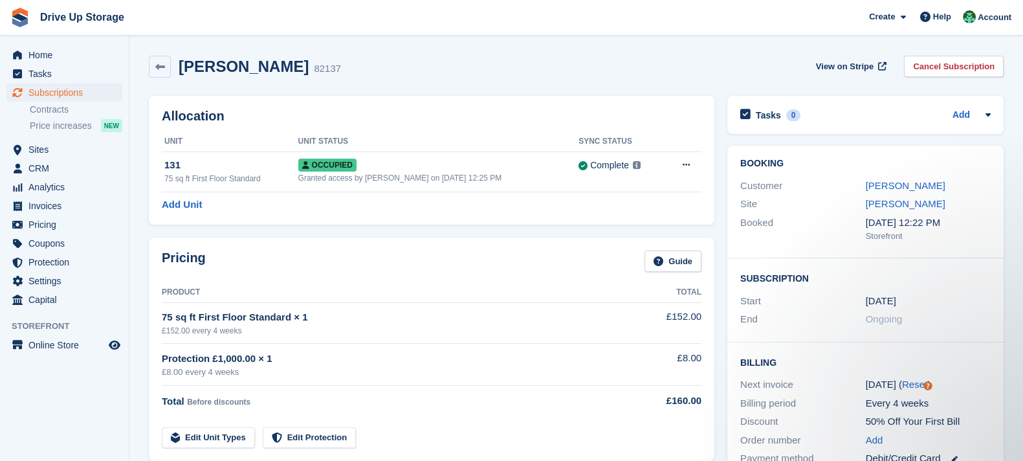
scroll to position [161, 0]
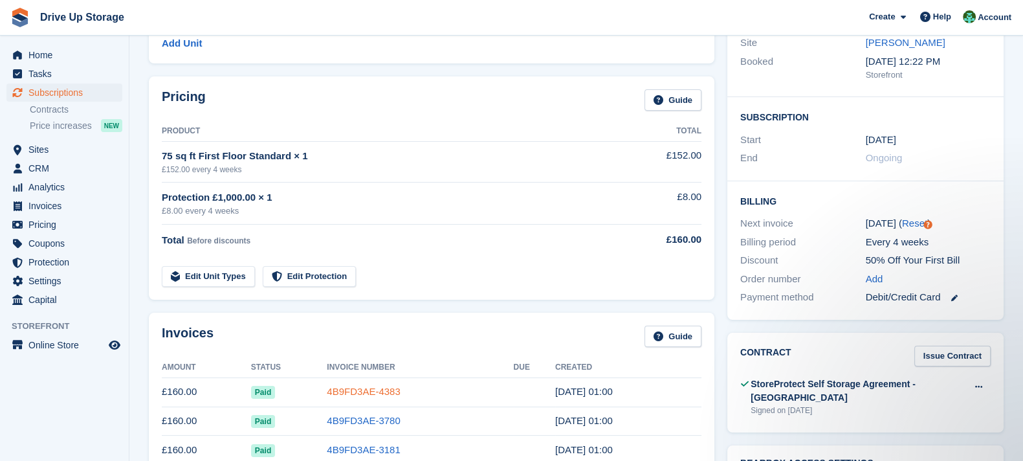
click at [369, 391] on link "4B9FD3AE-4383" at bounding box center [363, 391] width 73 height 11
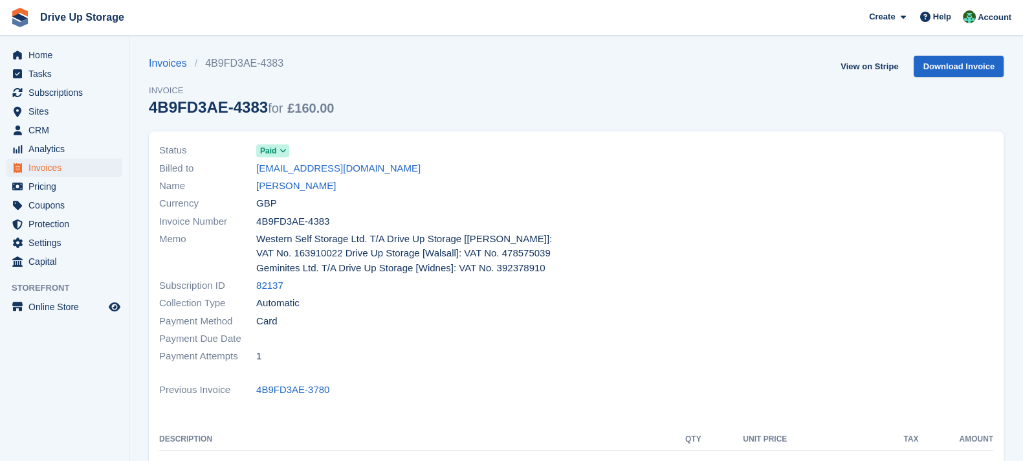
scroll to position [161, 0]
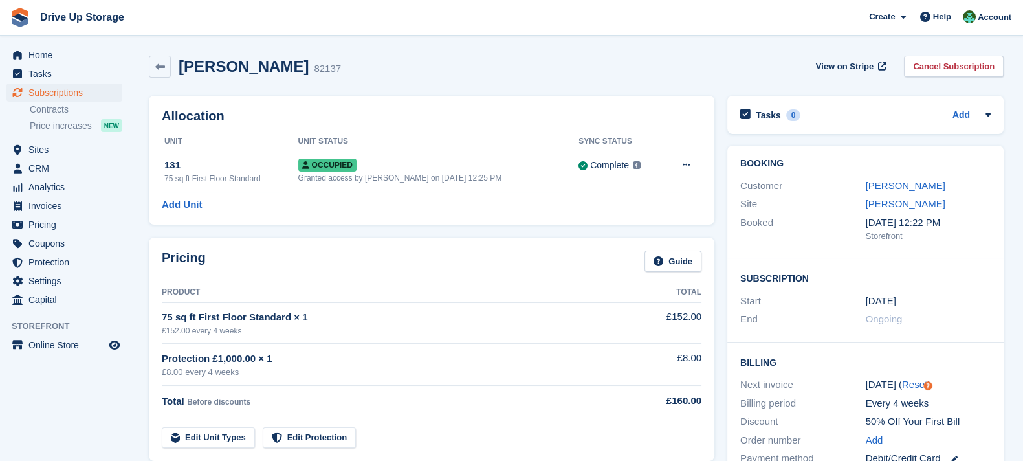
click at [982, 77] on div "View on Stripe Cancel Subscription" at bounding box center [907, 69] width 193 height 27
drag, startPoint x: 982, startPoint y: 78, endPoint x: 983, endPoint y: 71, distance: 7.1
click at [982, 78] on div "View on Stripe Cancel Subscription" at bounding box center [907, 69] width 193 height 27
click at [983, 71] on link "Cancel Subscription" at bounding box center [954, 66] width 100 height 21
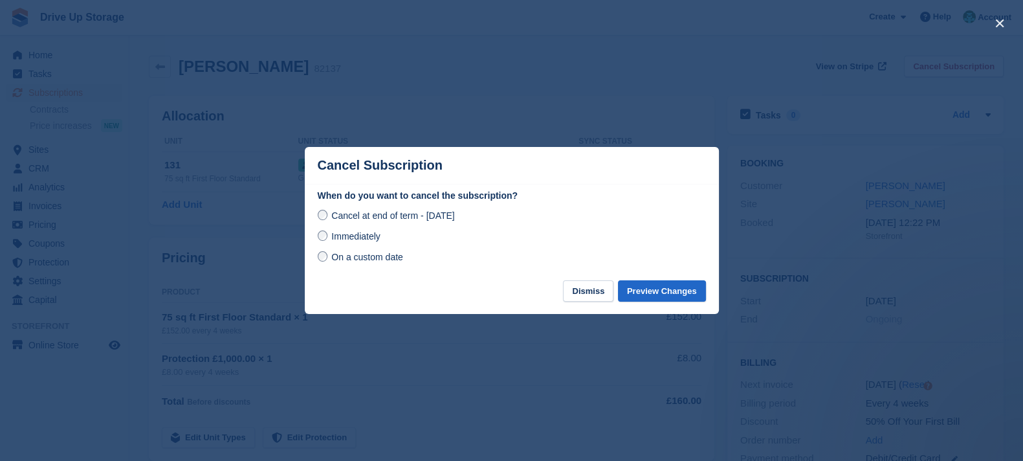
click at [372, 241] on span "Immediately" at bounding box center [355, 236] width 49 height 10
click at [674, 283] on button "Preview Changes" at bounding box center [662, 290] width 88 height 21
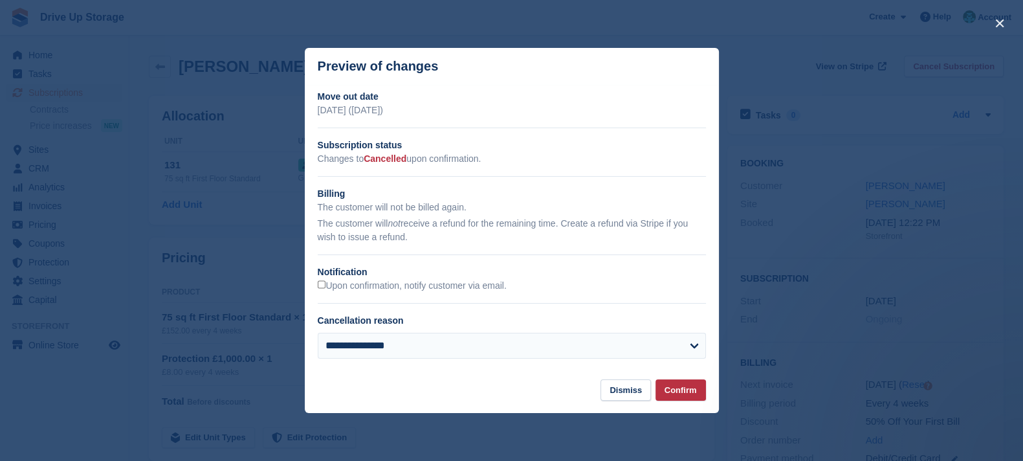
click at [505, 366] on div "**********" at bounding box center [512, 351] width 388 height 36
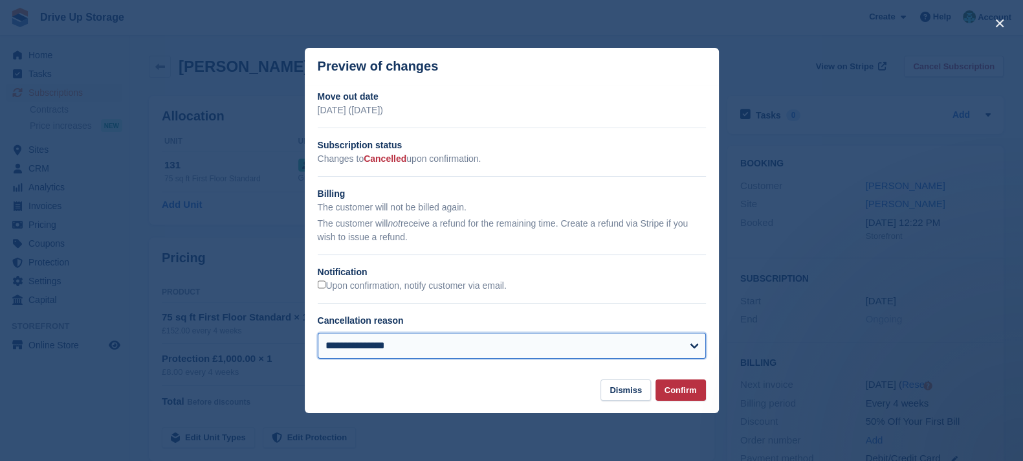
click at [510, 353] on select "**********" at bounding box center [512, 346] width 388 height 26
select select "**********"
click at [318, 333] on select "**********" at bounding box center [512, 346] width 388 height 26
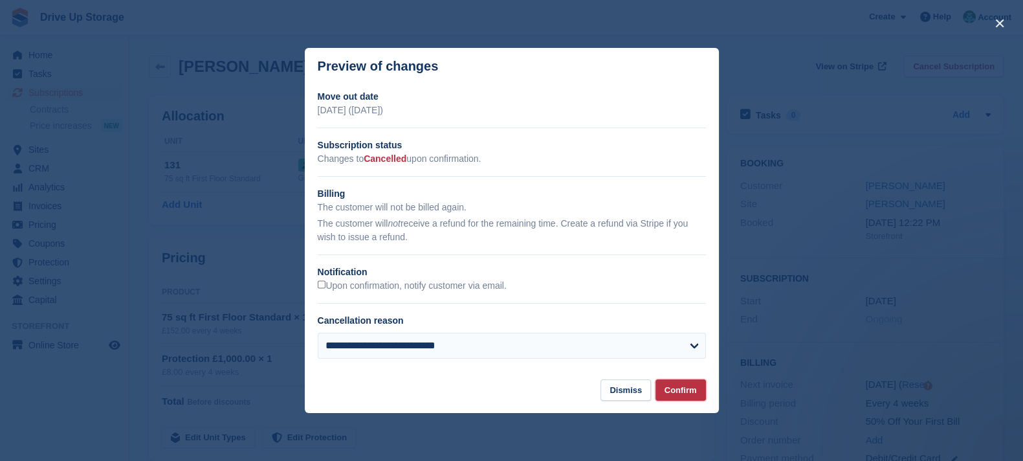
click at [681, 391] on button "Confirm" at bounding box center [680, 389] width 50 height 21
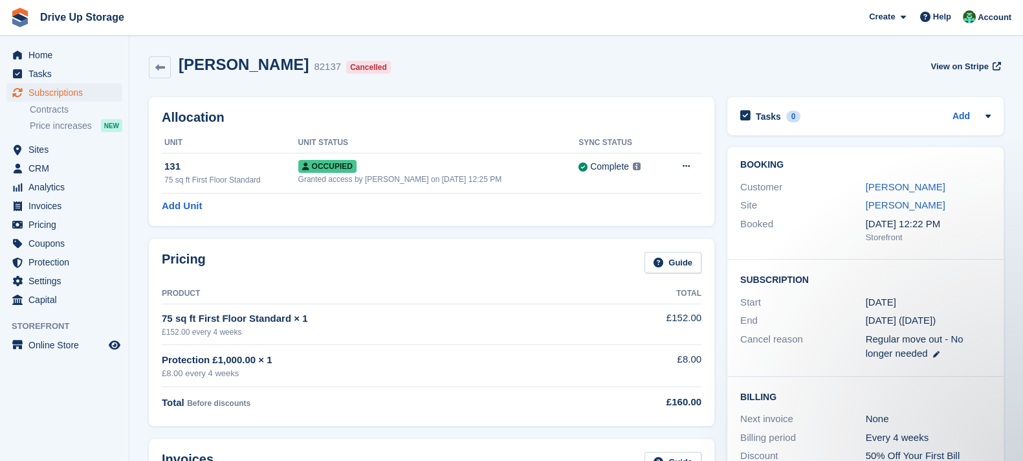
click at [289, 98] on div "Allocation Unit Unit Status Sync Status 131 75 sq ft First Floor Standard Occup…" at bounding box center [431, 161] width 565 height 129
click at [691, 166] on button at bounding box center [686, 166] width 24 height 19
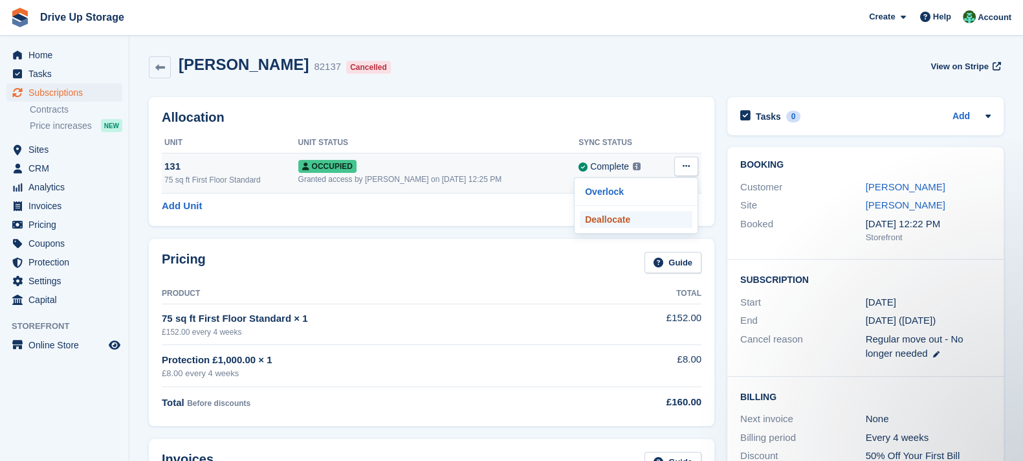
click at [654, 217] on p "Deallocate" at bounding box center [636, 219] width 113 height 17
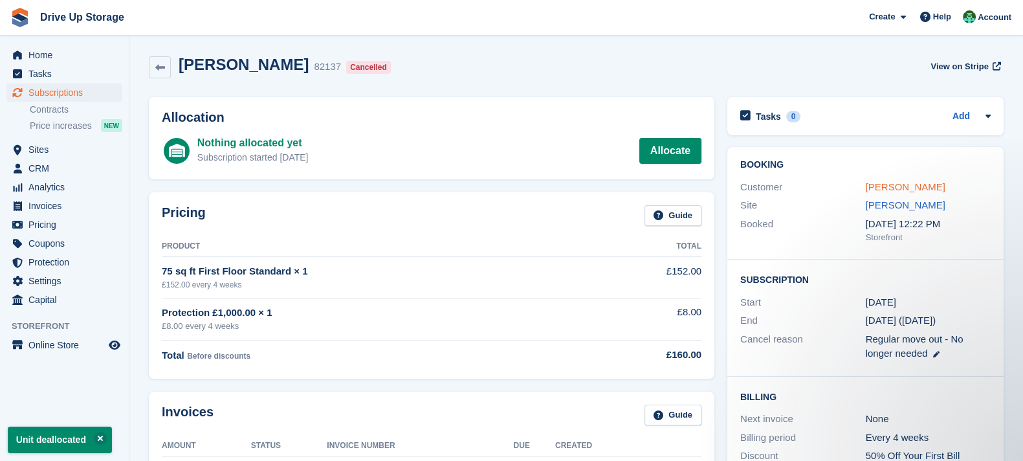
click at [910, 183] on link "Graham Thomson" at bounding box center [906, 186] width 80 height 11
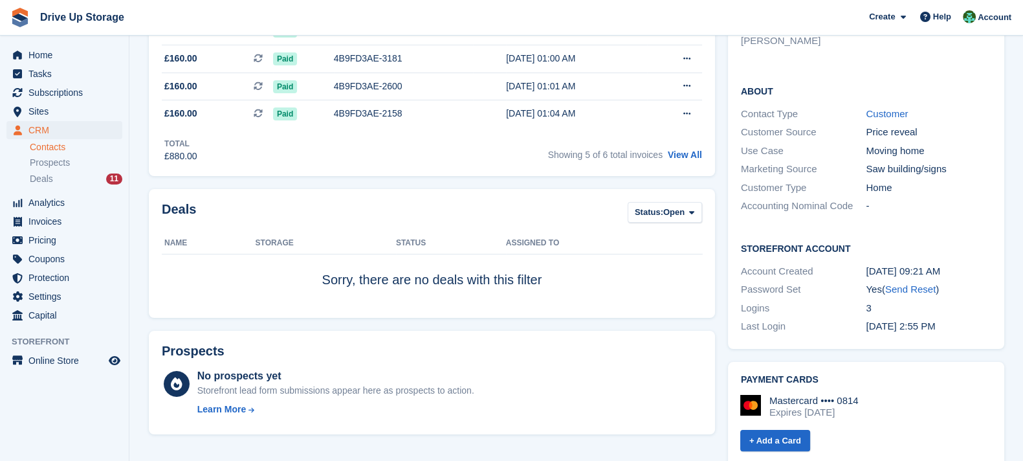
scroll to position [646, 0]
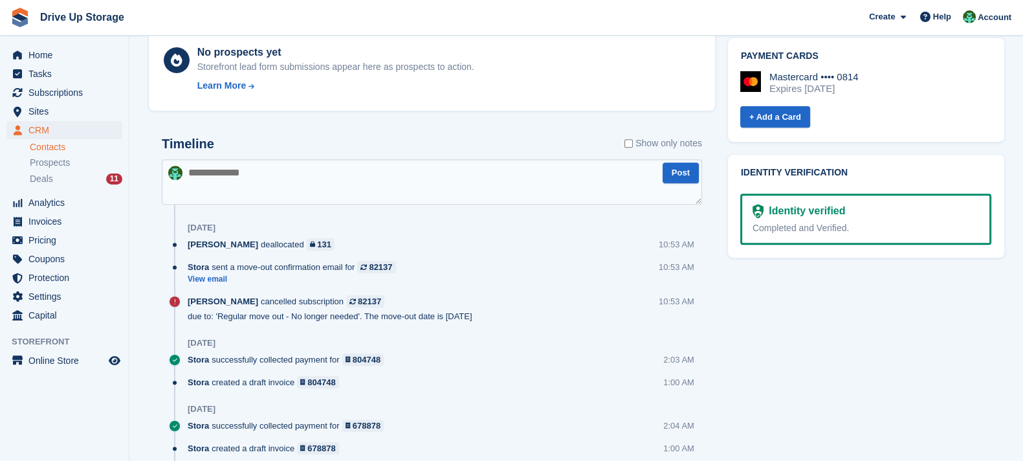
click at [347, 177] on textarea at bounding box center [432, 181] width 540 height 45
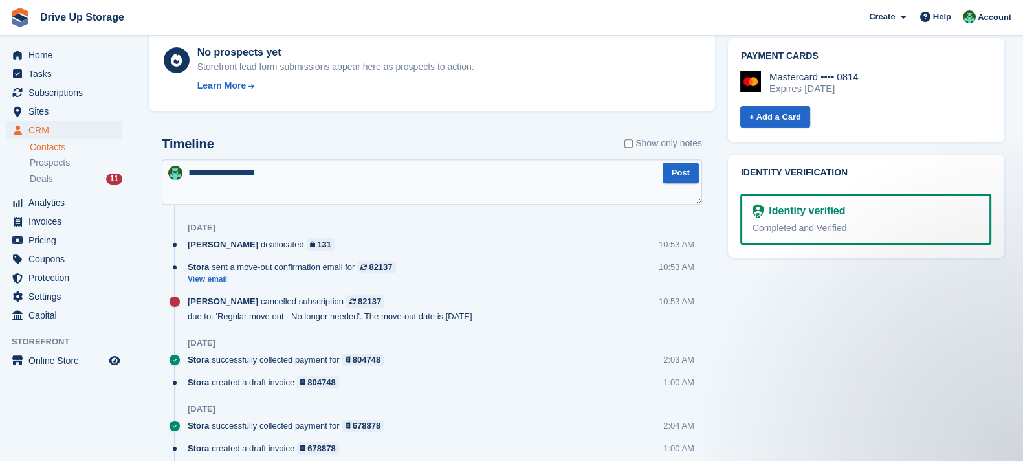
scroll to position [0, 0]
paste textarea "**********"
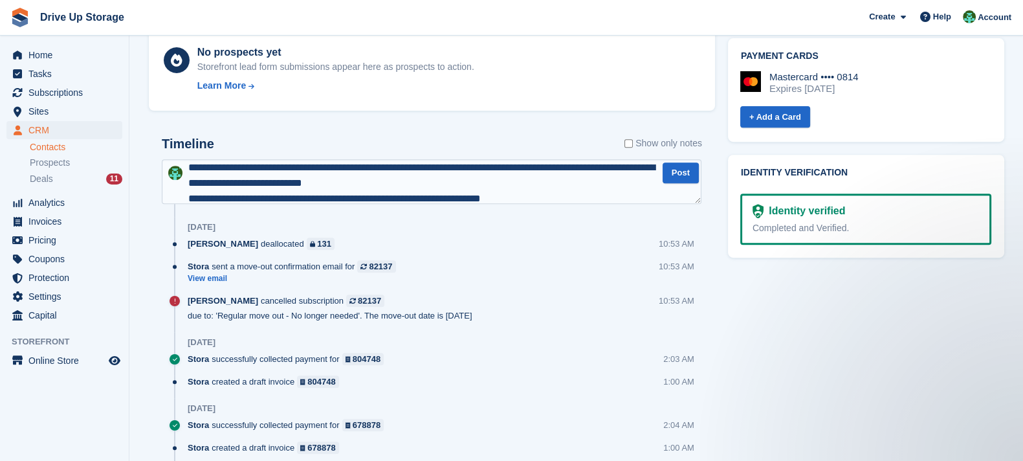
scroll to position [36, 0]
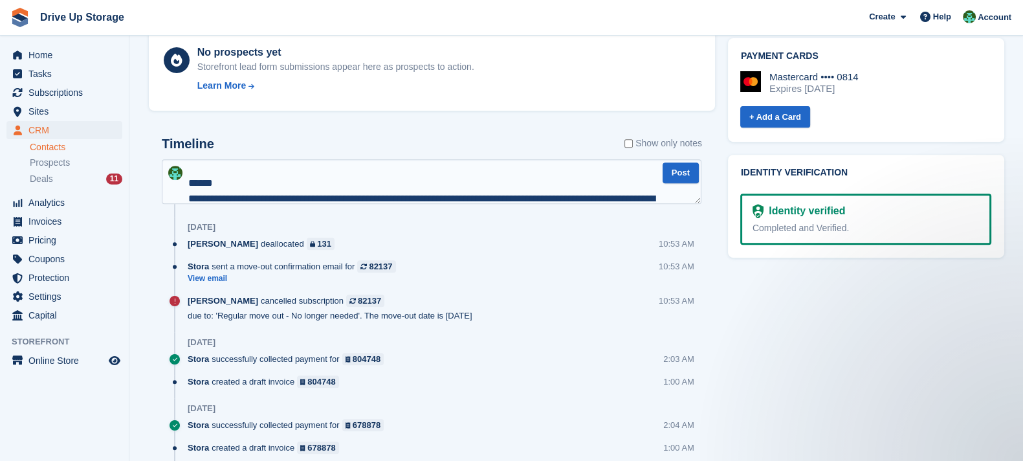
type textarea "**********"
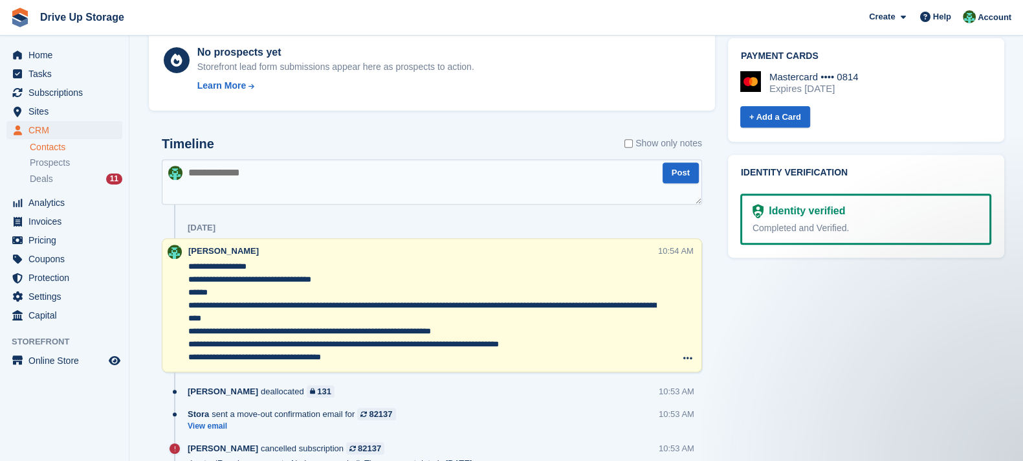
scroll to position [0, 0]
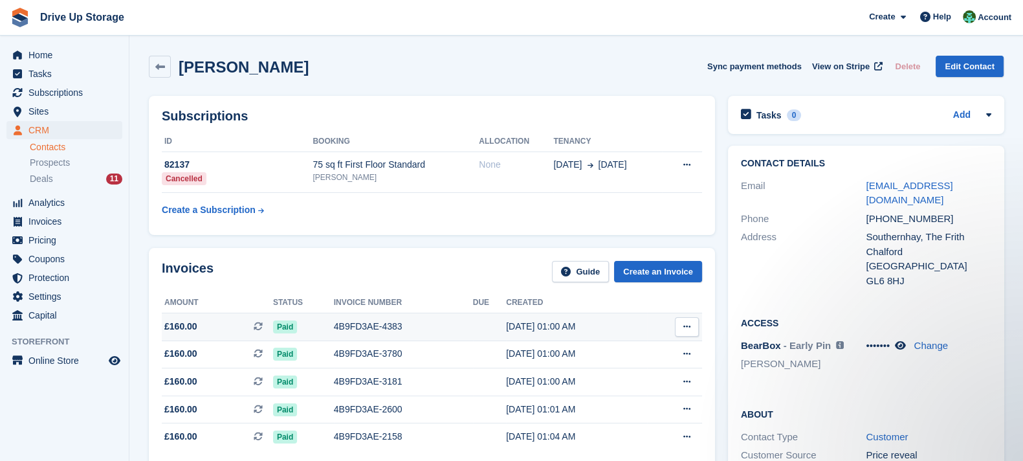
click at [369, 325] on div "4B9FD3AE-4383" at bounding box center [403, 327] width 139 height 14
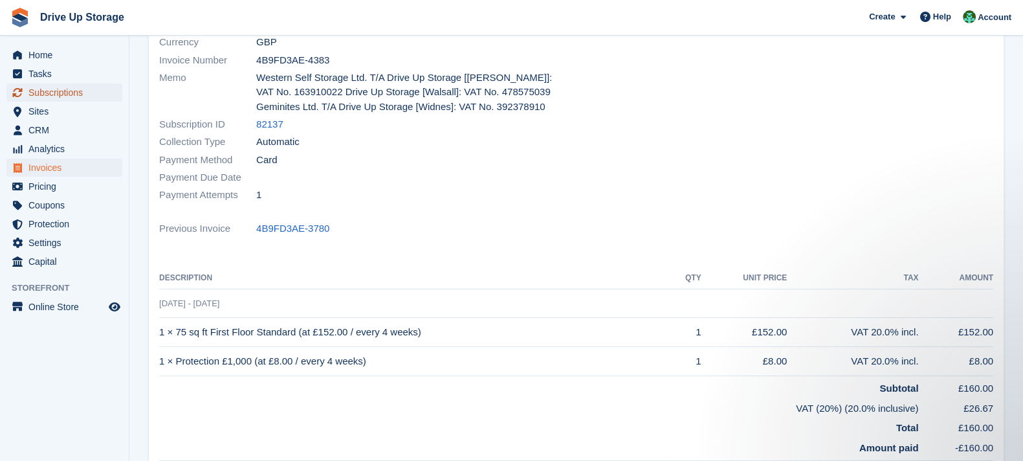
click at [97, 95] on span "Subscriptions" at bounding box center [67, 92] width 78 height 18
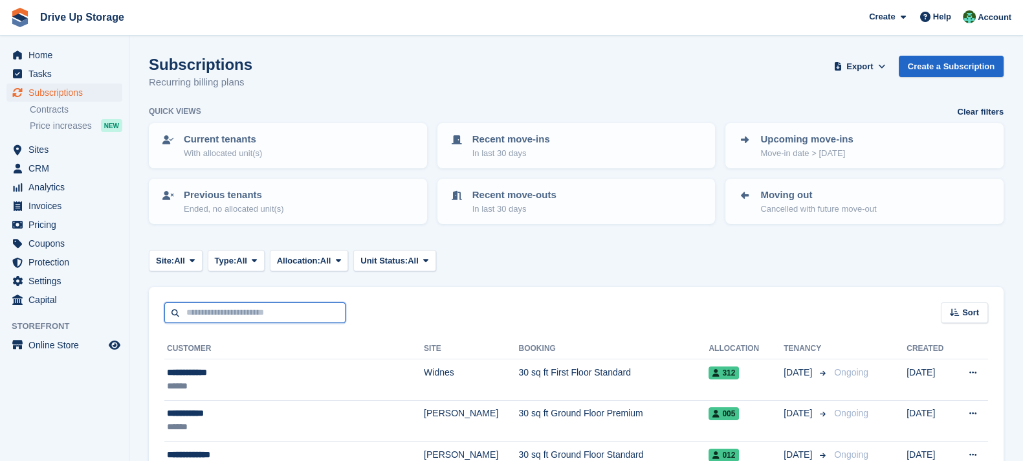
drag, startPoint x: 237, startPoint y: 120, endPoint x: 313, endPoint y: 311, distance: 205.6
click at [313, 311] on input "text" at bounding box center [254, 312] width 181 height 21
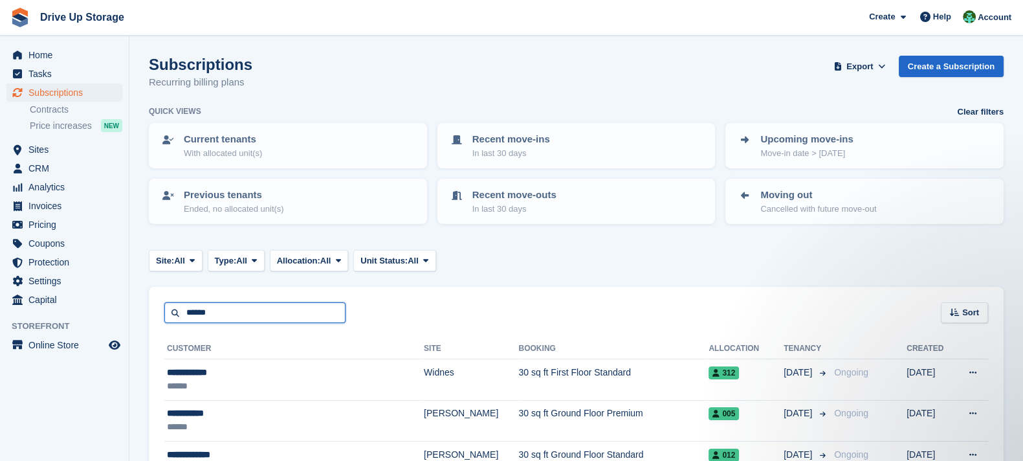
type input "******"
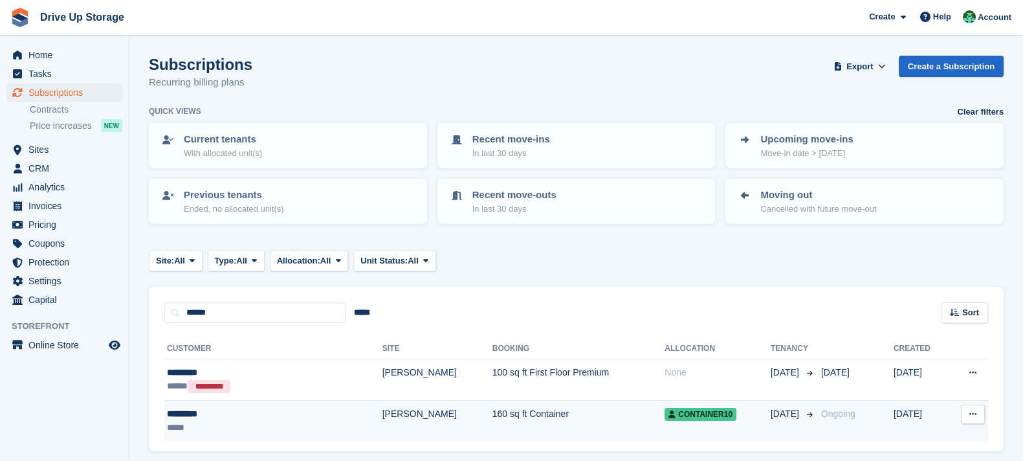
click at [492, 412] on td "160 sq ft Container" at bounding box center [578, 420] width 173 height 41
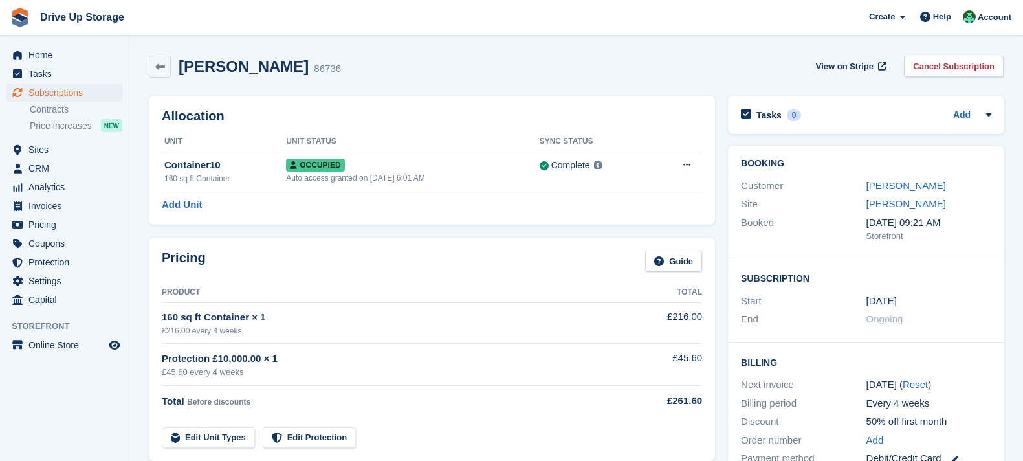
scroll to position [452, 0]
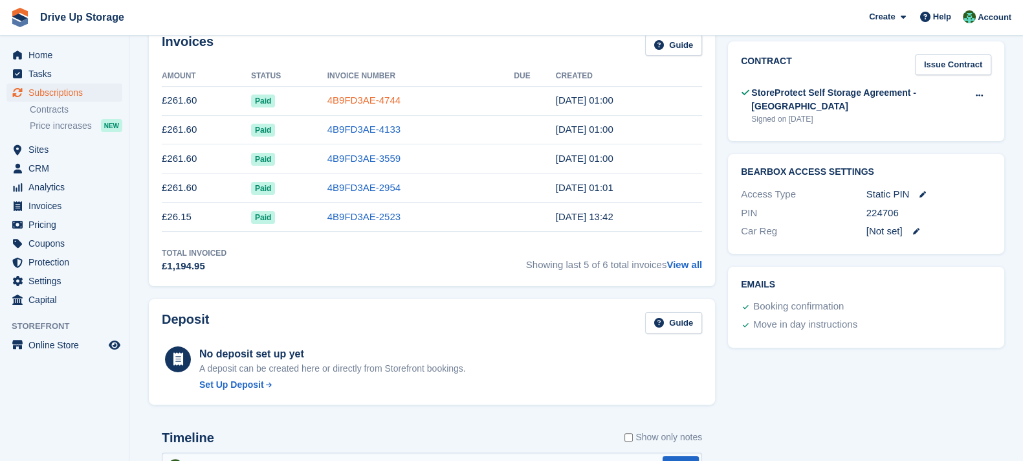
click at [327, 98] on link "4B9FD3AE-4744" at bounding box center [363, 99] width 73 height 11
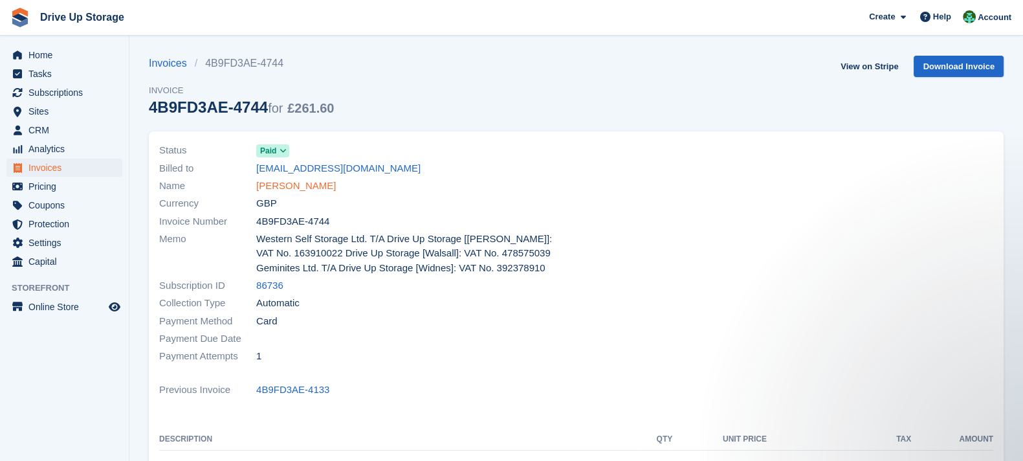
click at [291, 184] on link "Nick Burn" at bounding box center [296, 186] width 80 height 15
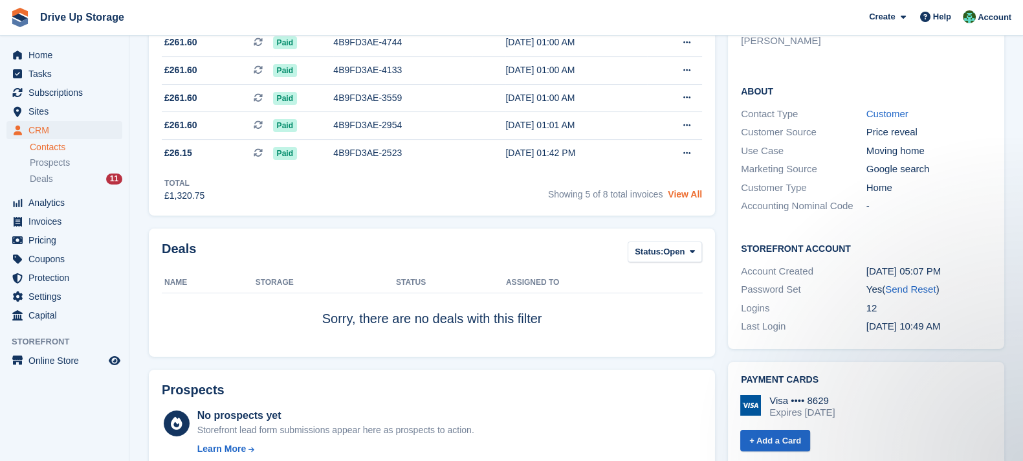
scroll to position [161, 0]
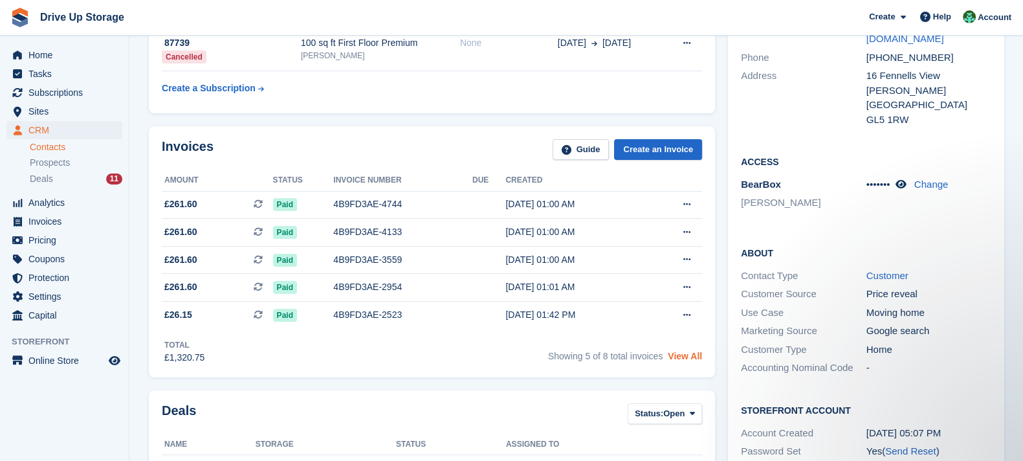
click at [696, 351] on link "View All" at bounding box center [685, 356] width 34 height 10
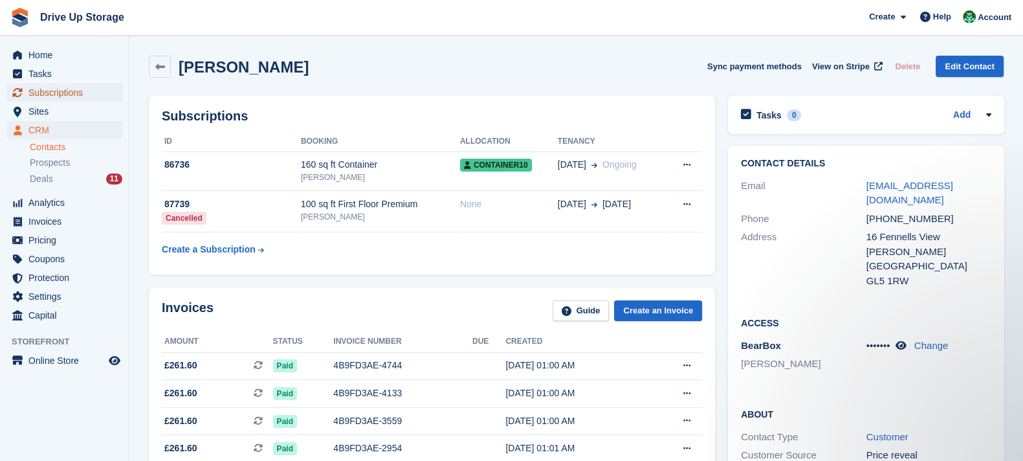
click at [97, 92] on span "Subscriptions" at bounding box center [67, 92] width 78 height 18
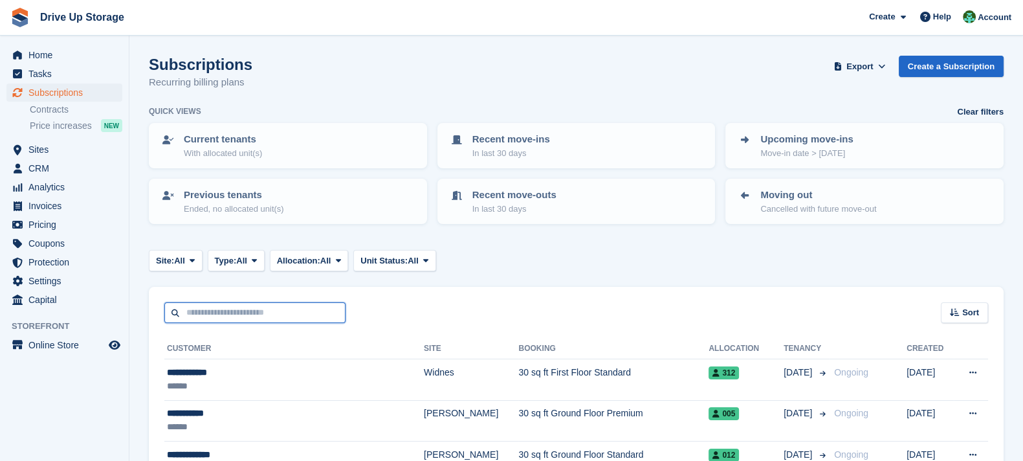
click at [329, 309] on input "text" at bounding box center [254, 312] width 181 height 21
type input "*****"
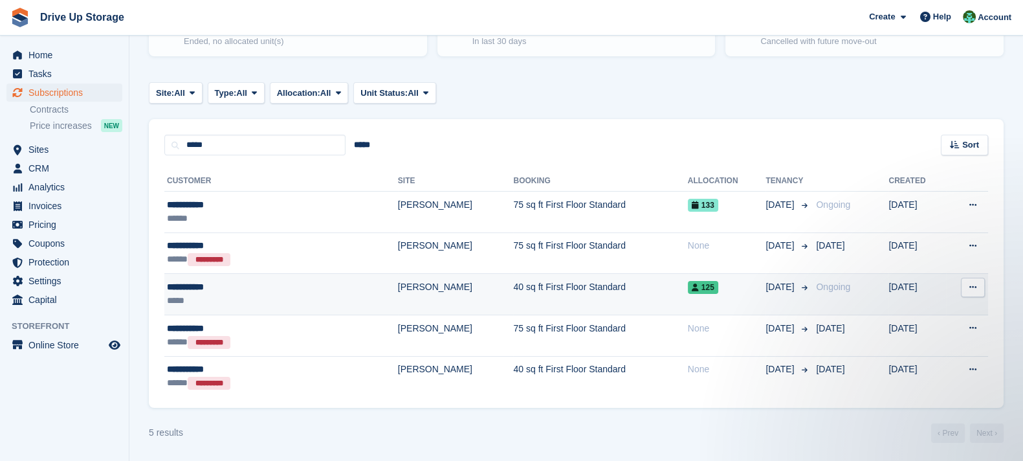
click at [533, 300] on td "40 sq ft First Floor Standard" at bounding box center [600, 294] width 174 height 41
